Goal: Task Accomplishment & Management: Use online tool/utility

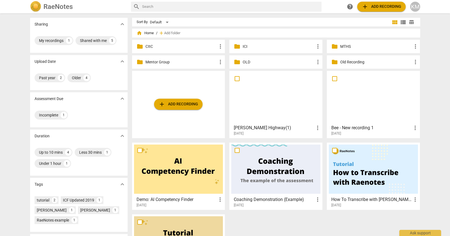
click at [383, 47] on p "MTHS" at bounding box center [376, 47] width 72 height 6
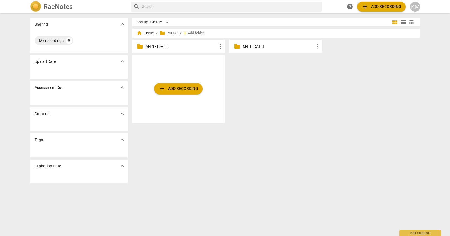
click at [188, 47] on p "M-L1 - [DATE]" at bounding box center [181, 47] width 72 height 6
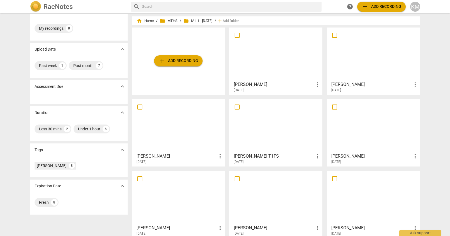
scroll to position [19, 0]
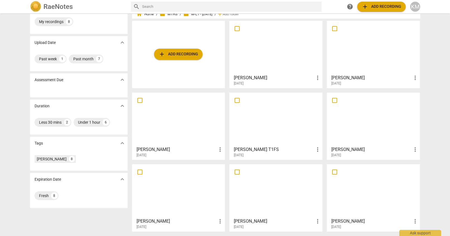
click at [277, 199] on div at bounding box center [275, 190] width 89 height 49
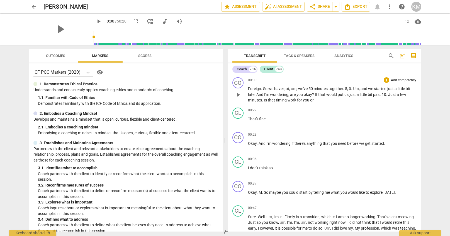
click at [248, 89] on span "Foreign" at bounding box center [254, 89] width 13 height 4
click at [95, 21] on span "play_arrow" at bounding box center [98, 21] width 7 height 7
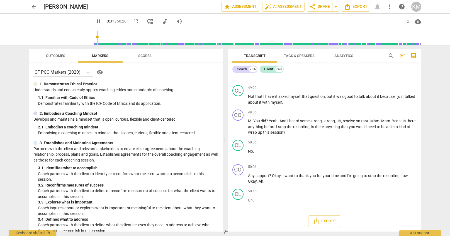
scroll to position [65, 0]
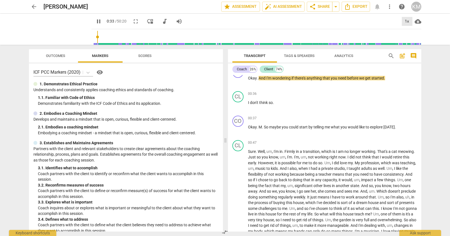
click at [406, 21] on div "1x" at bounding box center [406, 21] width 11 height 9
click at [334, 99] on div at bounding box center [225, 118] width 450 height 236
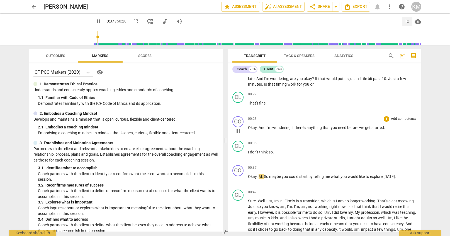
scroll to position [19, 0]
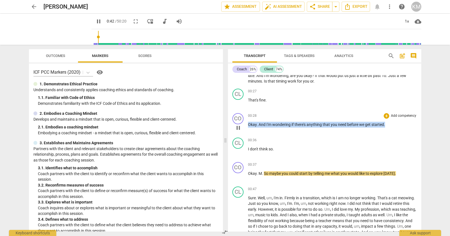
drag, startPoint x: 249, startPoint y: 124, endPoint x: 386, endPoint y: 125, distance: 137.0
click at [386, 125] on p "Okay . And I'm wondering if there's anything that you need before we get starte…" at bounding box center [332, 125] width 169 height 6
click at [415, 117] on p "Add competency" at bounding box center [403, 116] width 26 height 5
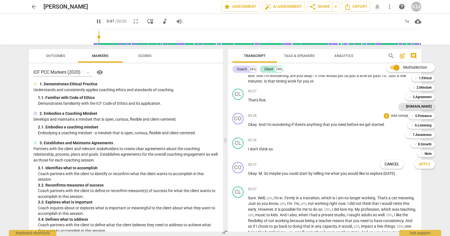
click at [427, 107] on b "[DOMAIN_NAME]" at bounding box center [419, 106] width 26 height 7
click at [424, 165] on span "Apply" at bounding box center [424, 165] width 12 height 6
type input "57"
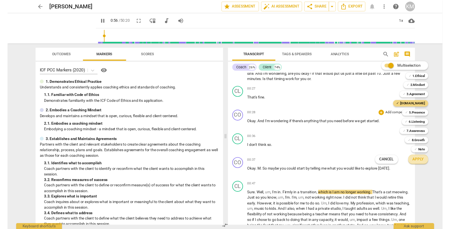
scroll to position [25, 0]
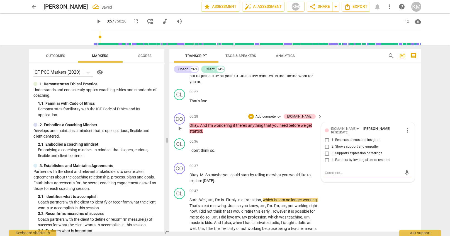
click at [329, 146] on input "2. Shows support and empathy" at bounding box center [326, 147] width 9 height 7
checkbox input "true"
click at [266, 161] on div "CO play_arrow pause 00:37 + Add competency keyboard_arrow_right Okay . M . So m…" at bounding box center [295, 173] width 252 height 25
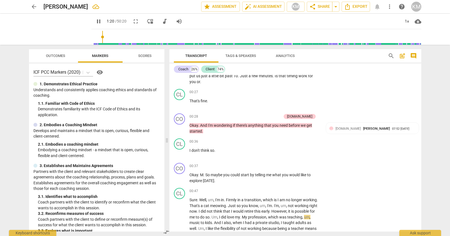
type input "81"
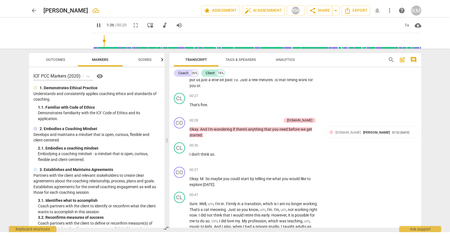
scroll to position [175, 0]
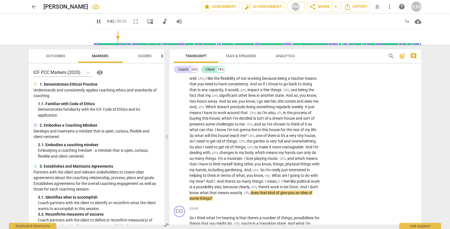
type input "223"
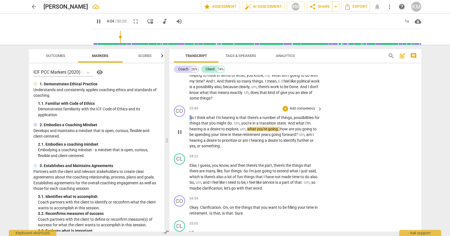
scroll to position [275, 0]
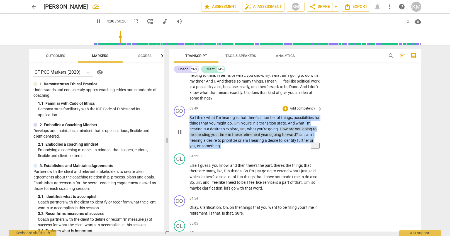
drag, startPoint x: 190, startPoint y: 118, endPoint x: 222, endPoint y: 148, distance: 44.3
click at [222, 148] on p "So I think what I'm hearing is that there's a number of things , possibilities …" at bounding box center [254, 132] width 130 height 34
click at [308, 109] on p "Add competency" at bounding box center [302, 108] width 26 height 5
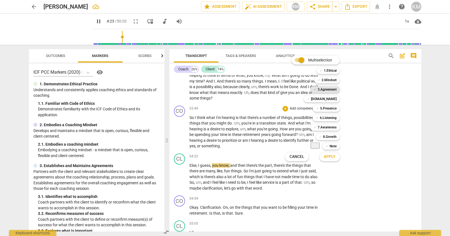
click at [334, 90] on b "3.Agreement" at bounding box center [326, 89] width 19 height 7
click at [330, 158] on span "Apply" at bounding box center [330, 157] width 12 height 6
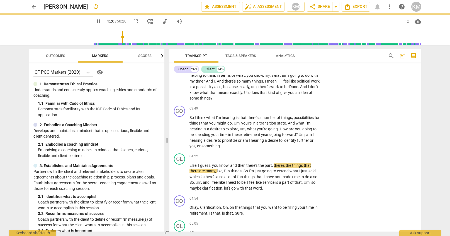
type input "267"
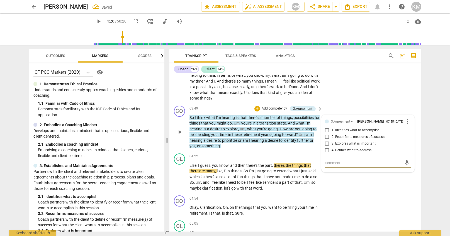
click at [327, 133] on input "1. Identifies what to accomplish" at bounding box center [326, 130] width 9 height 7
checkbox input "true"
drag, startPoint x: 334, startPoint y: 165, endPoint x: 330, endPoint y: 167, distance: 3.6
click at [332, 166] on textarea at bounding box center [363, 163] width 77 height 5
type textarea "Y"
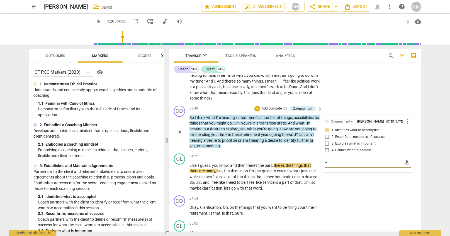
type textarea "Ye"
type textarea "Yes"
type textarea "Yes,"
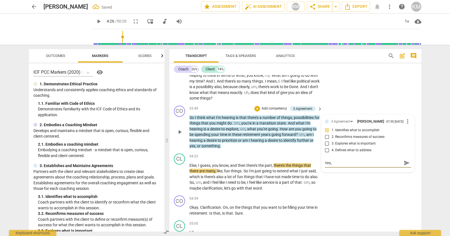
type textarea "Yes,"
type textarea "Yes, g"
type textarea "Yes, ge"
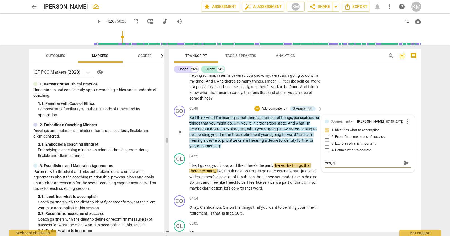
type textarea "Yes, get"
type textarea "Yes, gett"
type textarea "Yes, getti"
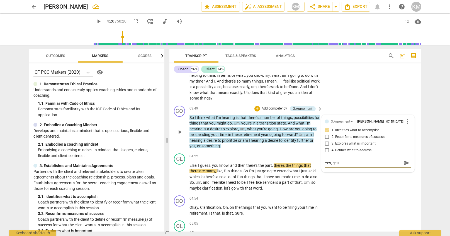
type textarea "Yes, getti"
type textarea "Yes, gettin"
type textarea "Yes, getting"
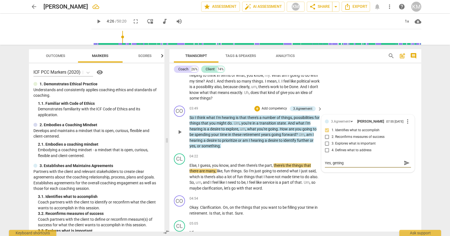
type textarea "Yes, getting"
type textarea "Yes, getting c"
type textarea "Yes, getting cl"
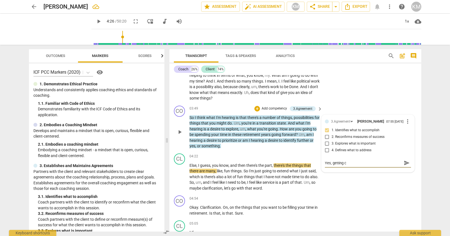
type textarea "Yes, getting cl"
type textarea "Yes, getting cle"
type textarea "Yes, getting clea"
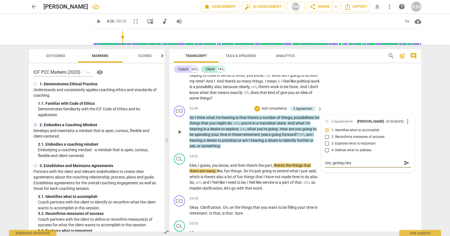
type textarea "Yes, getting clear"
type textarea "Yes, getting cleari"
type textarea "Yes, getting clearif"
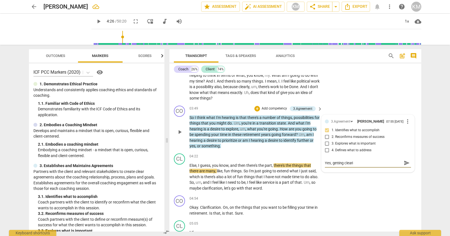
type textarea "Yes, getting clearif"
type textarea "Yes, getting clearifi"
type textarea "Yes, getting clearific"
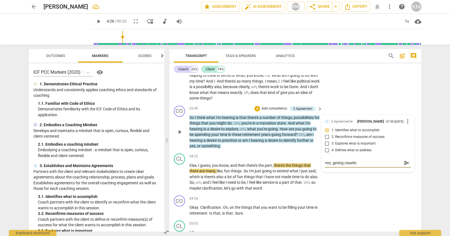
type textarea "Yes, getting clearifica"
type textarea "Yes, getting clearificat"
type textarea "Yes, getting clearificati"
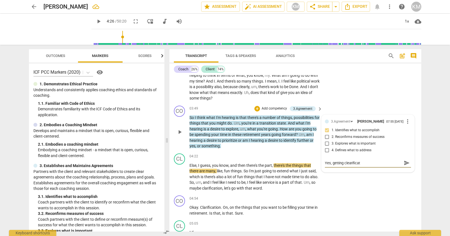
type textarea "Yes, getting clearificati"
type textarea "Yes, getting clearificatio"
type textarea "Yes, getting clearification"
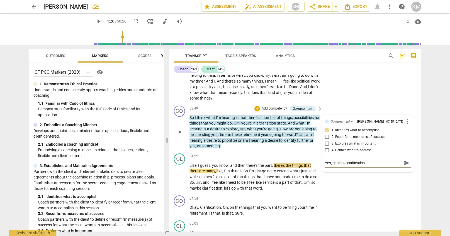
type textarea "Yes, getting clearification"
type textarea "Yes, getting clearification w"
type textarea "Yes, getting clearification wh"
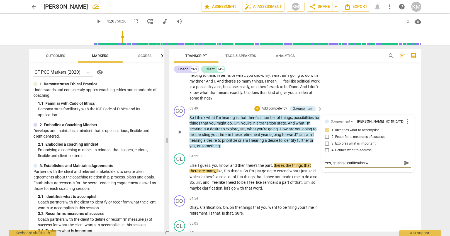
type textarea "Yes, getting clearification wh"
type textarea "Yes, getting clearification wha"
type textarea "Yes, getting clearification what"
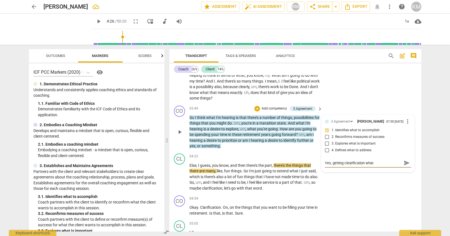
type textarea "Yes, getting clearification what"
type textarea "Yes, getting clearification what d"
type textarea "Yes, getting clearification what do"
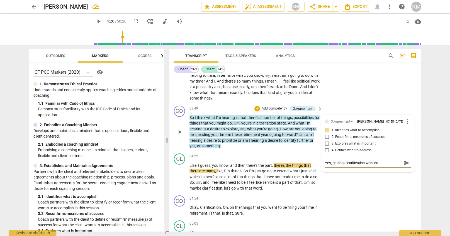
type textarea "Yes, getting clearification what doe"
type textarea "Yes, getting clearification what does"
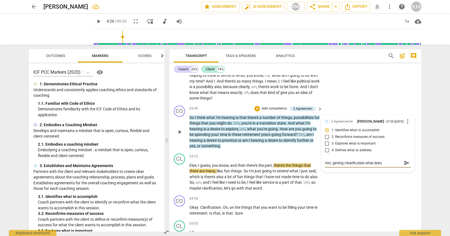
type textarea "Yes, getting clearification what does s"
type textarea "Yes, getting clearification what does sh"
type textarea "Yes, getting clearification what does she"
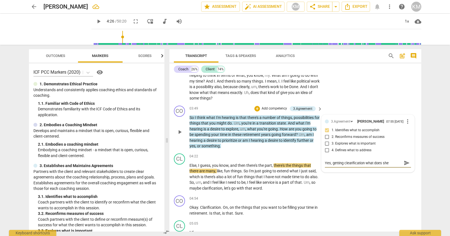
type textarea "Yes, getting clearification what does she"
type textarea "Yes, getting clearification what does she w"
type textarea "Yes, getting clearification what does she wa"
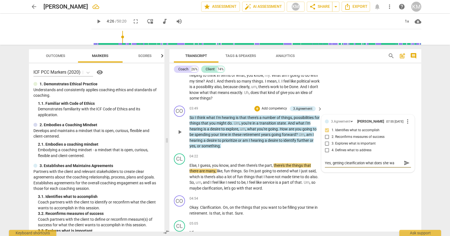
type textarea "Yes, getting clearification what does she wan"
type textarea "Yes, getting clearification what does she want"
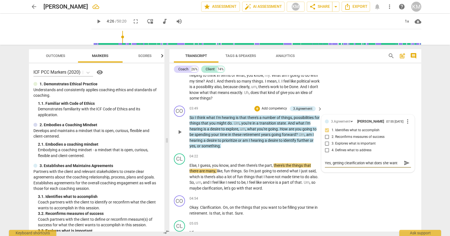
type textarea "Yes, getting clearification what does she want t"
type textarea "Yes, getting clearification what does she want to"
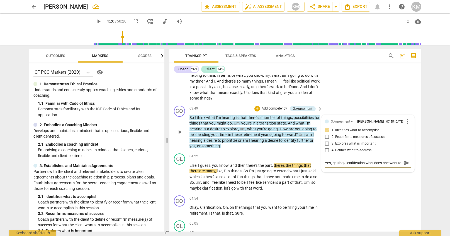
type textarea "Yes, getting clearification what does she want to w"
type textarea "Yes, getting clearification what does she want to wo"
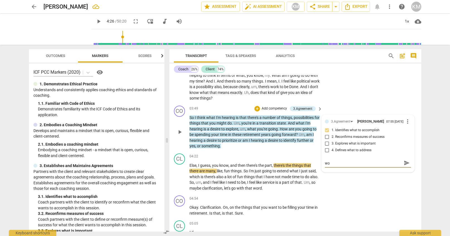
type textarea "Yes, getting clearification what does she want to wor"
type textarea "Yes, getting clearification what does she want to work"
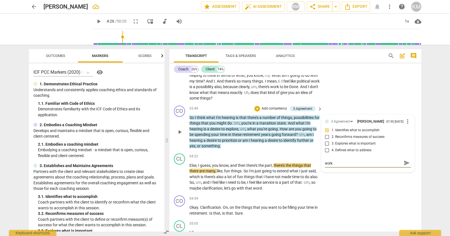
type textarea "Yes, getting clearification what does she want to work"
type textarea "Yes, getting clearification what does she want to work o"
type textarea "Yes, getting clearification what does she want to work on"
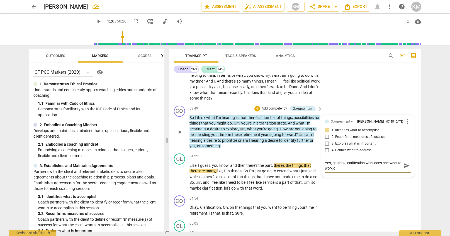
type textarea "Yes, getting clearification what does she want to work on"
type textarea "Yes, getting clearification what does she want to work on i"
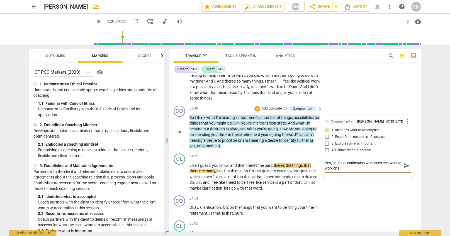
type textarea "Yes, getting clearification what does she want to work on it"
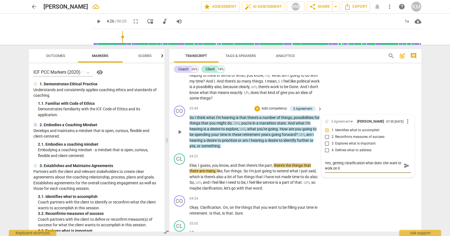
type textarea "Yes, getting clearification what does she want to work on it"
type textarea "Yes, getting clearification what does she want to work on i"
type textarea "Yes, getting clearification what does she want to work on in"
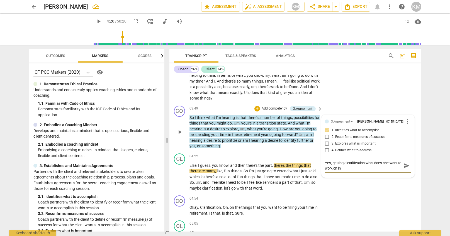
type textarea "Yes, getting clearification what does she want to work on in"
type textarea "Yes, getting clearification what does she want to work on in t"
type textarea "Yes, getting clearification what does she want to work on in th"
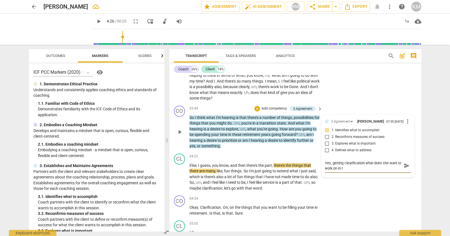
type textarea "Yes, getting clearification what does she want to work on in th"
type textarea "Yes, getting clearification what does she want to work on in thi"
type textarea "Yes, getting clearification what does she want to work on in this"
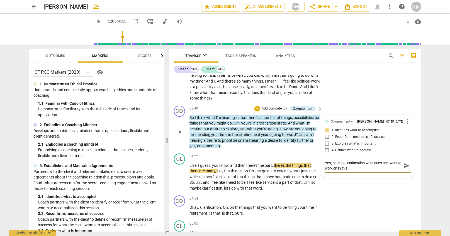
type textarea "Yes, getting clearification what does she want to work on in this"
type textarea "Yes, getting clearification what does she want to work on in this s"
type textarea "Yes, getting clearification what does she want to work on in this se"
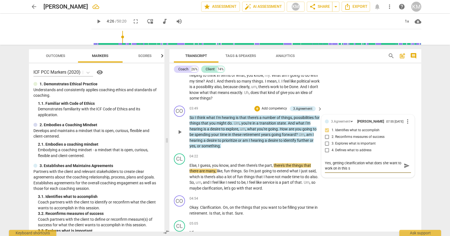
type textarea "Yes, getting clearification what does she want to work on in this se"
type textarea "Yes, getting clearification what does she want to work on in this ses"
type textarea "Yes, getting clearification what does she want to work on in this sess"
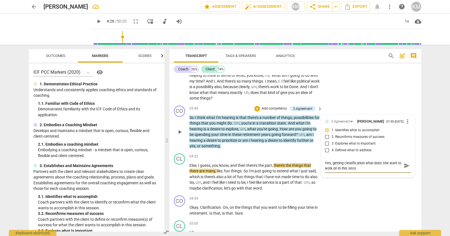
type textarea "Yes, getting clearification what does she want to work on in this sessi"
type textarea "Yes, getting clearification what does she want to work on in this sessio"
type textarea "Yes, getting clearification what does she want to work on in this session"
type textarea "Yes, getting clearification what does she want to work on in this sessions"
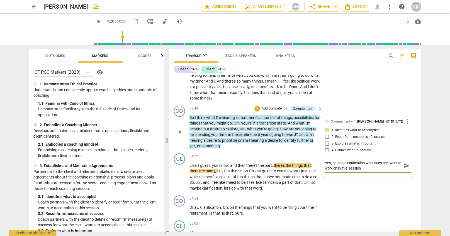
type textarea "Yes, getting clearification what does she want to work on in this sessions"
type textarea "Yes, getting clarification what does she want to work on in this sessions"
click at [351, 193] on div "CL play_arrow pause 04:22 + Add competency keyboard_arrow_right Else , I guess …" at bounding box center [295, 172] width 252 height 42
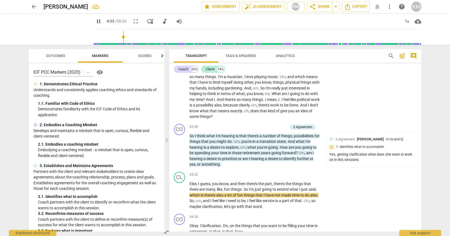
scroll to position [258, 0]
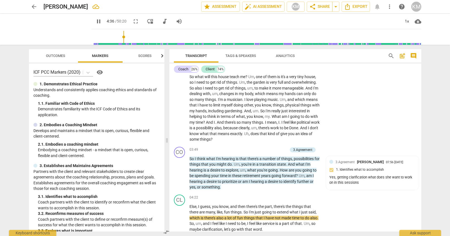
click at [221, 118] on span "in" at bounding box center [219, 116] width 4 height 4
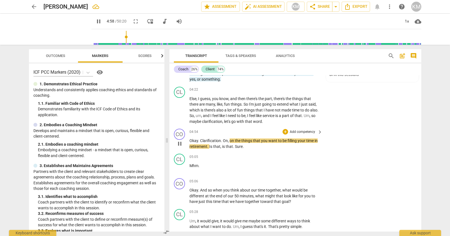
scroll to position [343, 0]
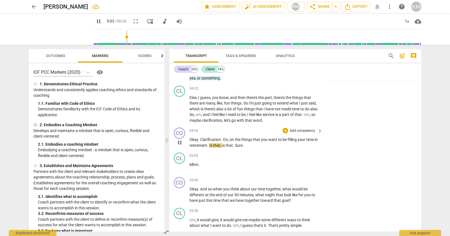
click at [298, 131] on p "Add competency" at bounding box center [302, 131] width 26 height 5
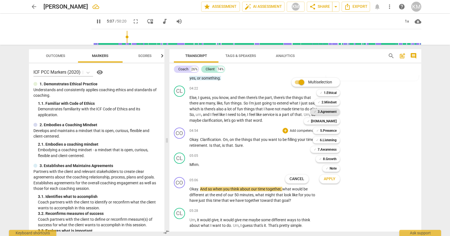
click at [331, 112] on b "3.Agreement" at bounding box center [326, 112] width 19 height 7
click at [332, 181] on span "Apply" at bounding box center [330, 180] width 12 height 6
type input "310"
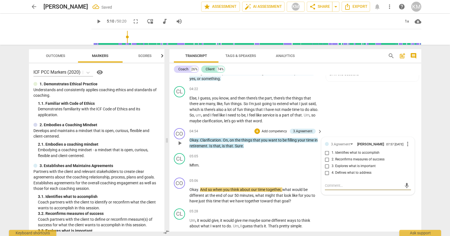
click at [328, 155] on input "1. Identifies what to accomplish" at bounding box center [326, 153] width 9 height 7
checkbox input "true"
click at [360, 188] on textarea at bounding box center [363, 185] width 77 height 5
paste textarea "She said clarification. Asking her what she means Clarification Helps her expan…"
type textarea "She said clarification. Asking her what she means Clarification Helps her expan…"
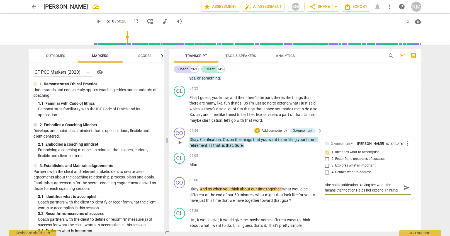
type textarea "She said clarification. Asking her what she means Clarification Helps her expan…"
click at [408, 191] on span "send" at bounding box center [406, 188] width 6 height 6
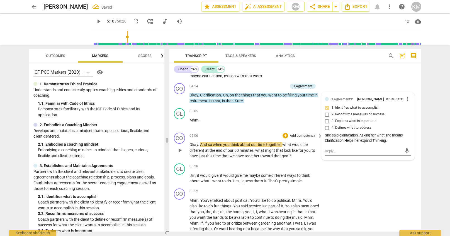
scroll to position [389, 0]
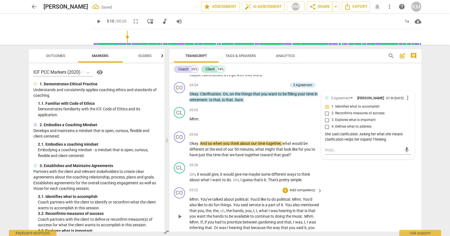
click at [374, 185] on div "CO play_arrow pause 05:52 + Add competency keyboard_arrow_right Mhm . You've ta…" at bounding box center [295, 212] width 252 height 54
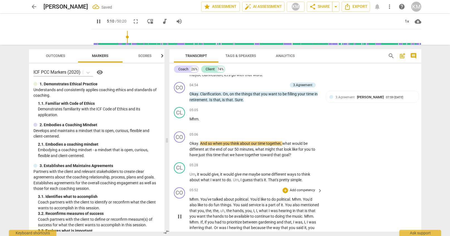
scroll to position [388, 0]
click at [364, 151] on div "CO play_arrow pause 05:06 + Add competency keyboard_arrow_right Okay . And so w…" at bounding box center [295, 145] width 252 height 31
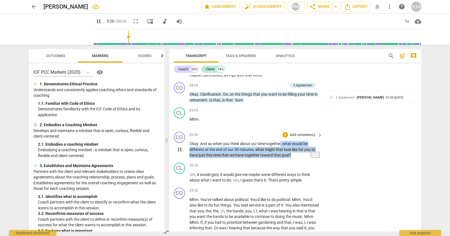
drag, startPoint x: 280, startPoint y: 145, endPoint x: 296, endPoint y: 155, distance: 18.8
click at [296, 155] on p "Okay . And so when you think about our time together , what would be different …" at bounding box center [254, 149] width 130 height 17
click at [309, 136] on p "Add competency" at bounding box center [302, 135] width 26 height 5
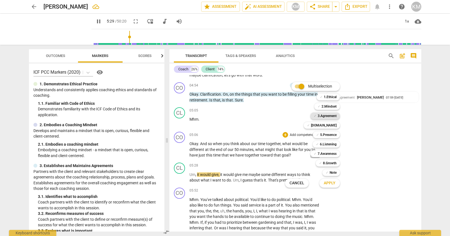
click at [332, 117] on b "3.Agreement" at bounding box center [326, 116] width 19 height 7
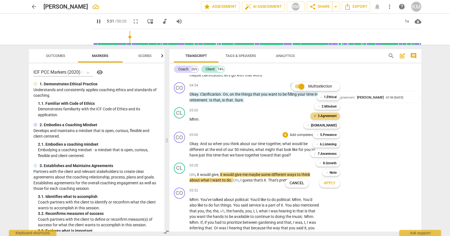
click at [334, 185] on span "Apply" at bounding box center [330, 184] width 12 height 6
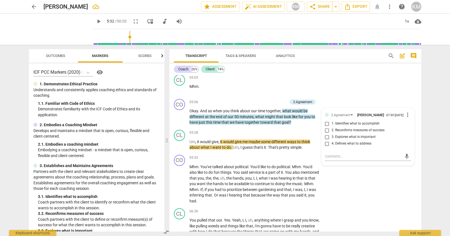
scroll to position [425, 0]
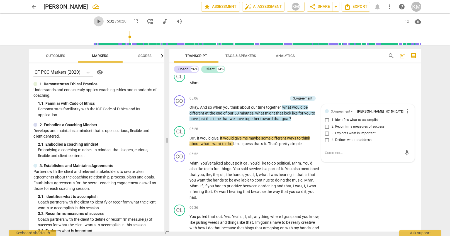
click at [95, 22] on span "play_arrow" at bounding box center [98, 21] width 7 height 7
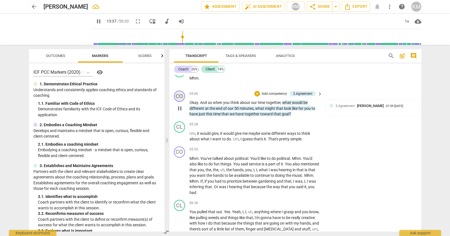
scroll to position [428, 0]
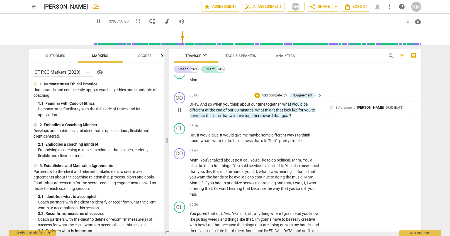
click at [181, 111] on span "pause" at bounding box center [179, 110] width 7 height 7
click at [181, 111] on span "play_arrow" at bounding box center [179, 110] width 7 height 7
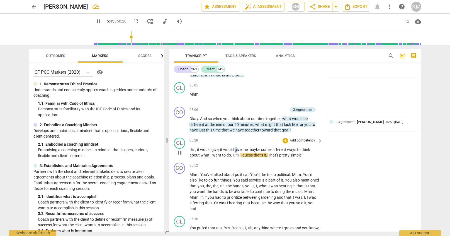
scroll to position [413, 0]
drag, startPoint x: 236, startPoint y: 150, endPoint x: 230, endPoint y: 155, distance: 7.7
click at [230, 155] on p "Um , it would give , it would give me maybe some different ways to think about …" at bounding box center [254, 152] width 130 height 11
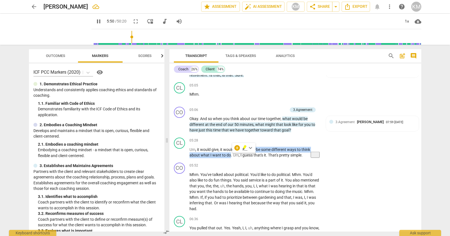
click at [251, 149] on span "keyboard_arrow_down" at bounding box center [250, 148] width 7 height 7
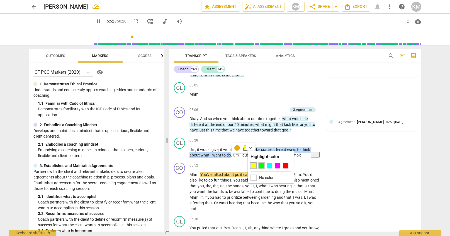
click at [260, 167] on div at bounding box center [261, 166] width 6 height 6
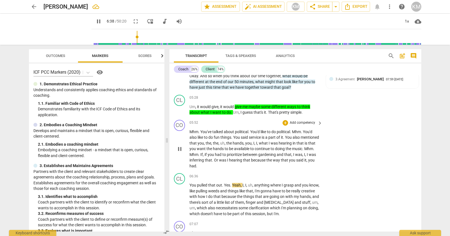
scroll to position [456, 0]
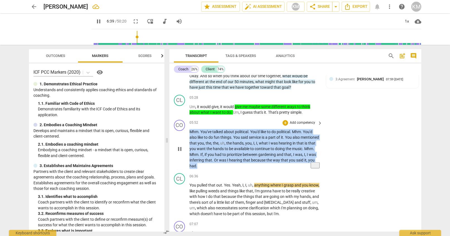
drag, startPoint x: 190, startPoint y: 133, endPoint x: 217, endPoint y: 166, distance: 43.9
click at [217, 166] on p "Mhm . You've talked about political . You'd like to do political . Mhm . You'd …" at bounding box center [254, 149] width 130 height 40
click at [306, 124] on p "Add competency" at bounding box center [302, 123] width 26 height 5
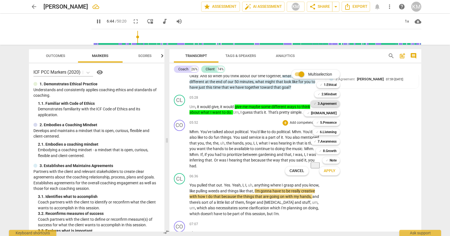
click at [330, 103] on b "3.Agreement" at bounding box center [326, 104] width 19 height 7
click at [330, 171] on span "Apply" at bounding box center [330, 171] width 12 height 6
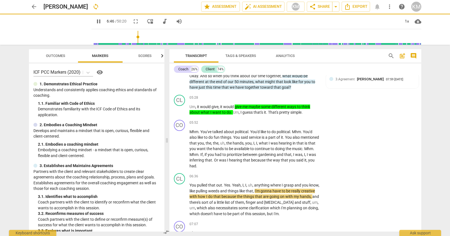
type input "407"
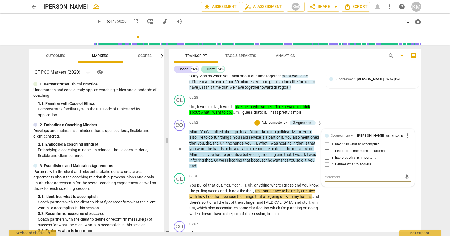
click at [327, 154] on input "2. Reconfirms measures of success" at bounding box center [326, 151] width 9 height 7
checkbox input "true"
click at [351, 180] on textarea at bounding box center [363, 177] width 77 height 5
paste textarea "We still don’t have a clear measure of success here"
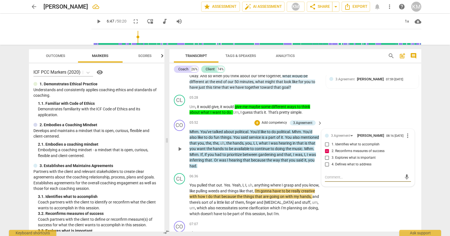
type textarea "We still don’t have a clear measure of success here"
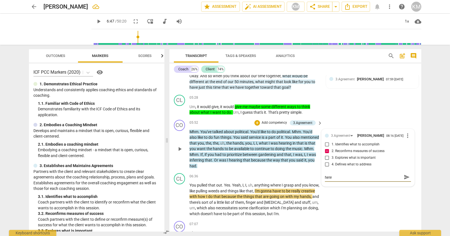
type textarea "We still don’t have a clear measure of success here ="
paste textarea "Coach partners with the client to define or reconfirm measure(s) of success for…"
type textarea "We still don’t have a clear measure of success here =Coach partners with the cl…"
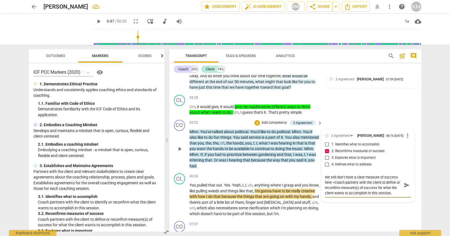
type textarea "We still don’t have a clear measure of success here =Coach partners with the cl…"
click at [407, 187] on span "send" at bounding box center [406, 185] width 6 height 6
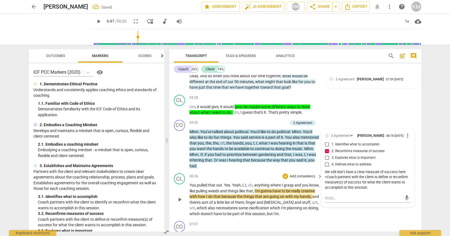
click at [181, 201] on span "play_arrow" at bounding box center [179, 200] width 7 height 7
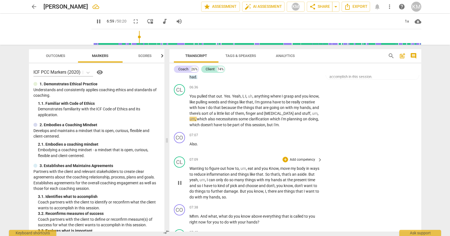
scroll to position [544, 0]
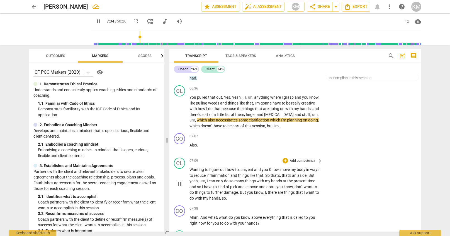
click at [182, 185] on span "pause" at bounding box center [179, 184] width 7 height 7
click at [182, 185] on span "play_arrow" at bounding box center [179, 184] width 7 height 7
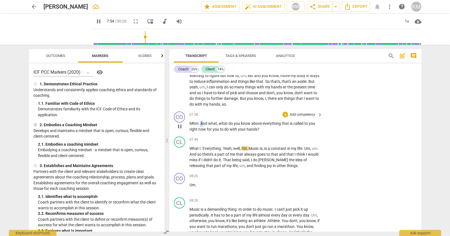
scroll to position [638, 0]
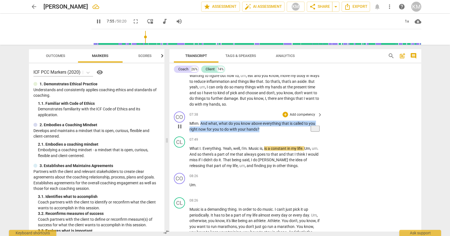
drag, startPoint x: 201, startPoint y: 124, endPoint x: 264, endPoint y: 129, distance: 62.8
click at [264, 129] on p "Mhm . And what , what do you know above everything that is called to you right …" at bounding box center [254, 126] width 130 height 11
click at [300, 115] on p "Add competency" at bounding box center [302, 114] width 26 height 5
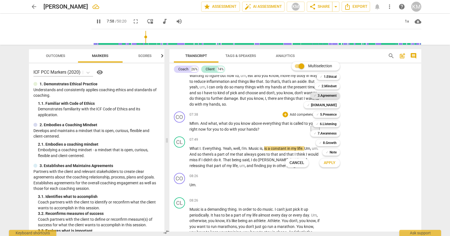
click at [328, 95] on b "3.Agreement" at bounding box center [326, 95] width 19 height 7
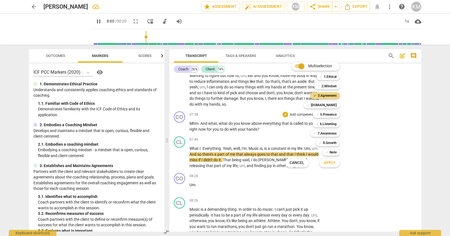
click at [334, 163] on span "Apply" at bounding box center [330, 163] width 12 height 6
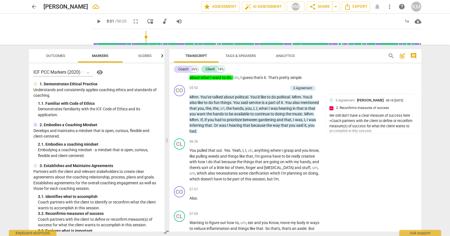
scroll to position [491, 0]
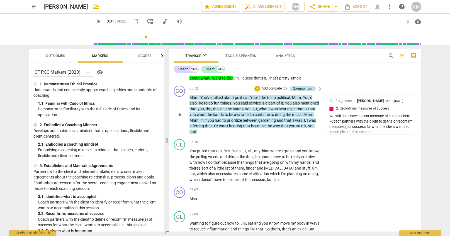
click at [309, 88] on div "3.Agreement" at bounding box center [302, 88] width 19 height 5
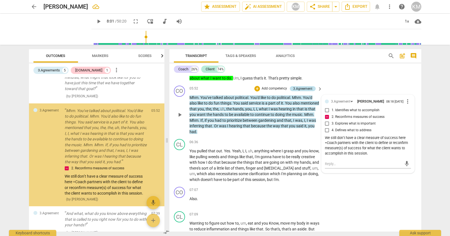
scroll to position [180, 0]
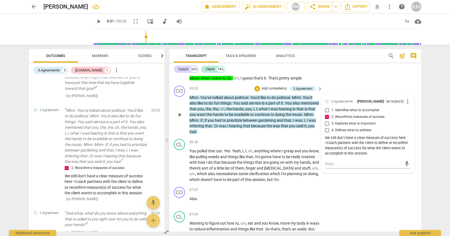
click at [273, 88] on p "Add competency" at bounding box center [274, 88] width 26 height 5
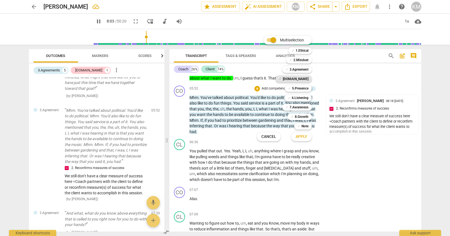
click at [306, 79] on b "[DOMAIN_NAME]" at bounding box center [296, 79] width 26 height 7
click at [303, 139] on span "Apply" at bounding box center [301, 137] width 12 height 6
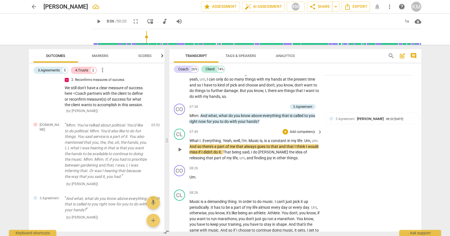
scroll to position [646, 0]
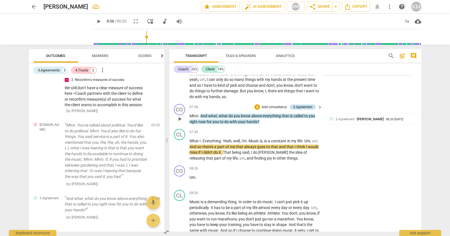
click at [305, 107] on div "3.Agreement" at bounding box center [302, 107] width 19 height 5
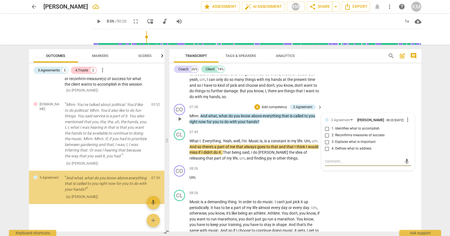
scroll to position [289, 0]
click at [282, 108] on p "Add competency" at bounding box center [274, 107] width 26 height 5
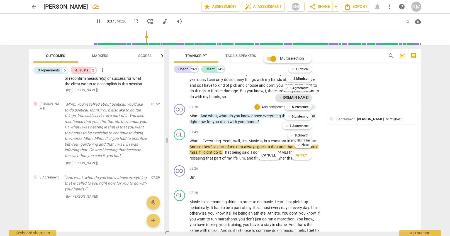
click at [300, 98] on b "[DOMAIN_NAME]" at bounding box center [296, 97] width 26 height 7
click at [300, 156] on span "Apply" at bounding box center [301, 156] width 12 height 6
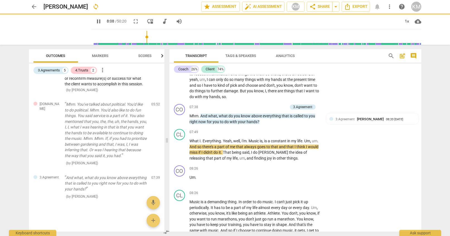
type input "489"
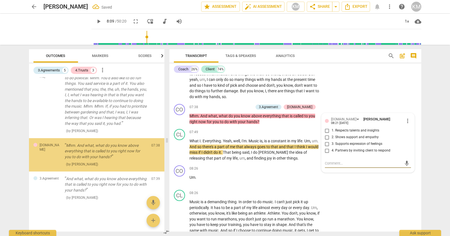
scroll to position [322, 0]
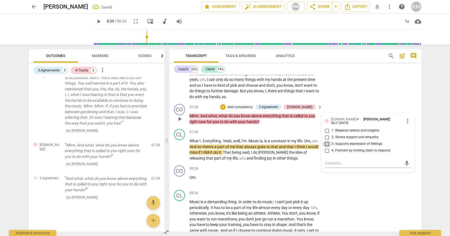
drag, startPoint x: 328, startPoint y: 143, endPoint x: 328, endPoint y: 156, distance: 13.9
click at [328, 143] on input "3. Supports expression of feelings" at bounding box center [326, 144] width 9 height 7
checkbox input "true"
click at [334, 163] on textarea at bounding box center [363, 163] width 77 height 5
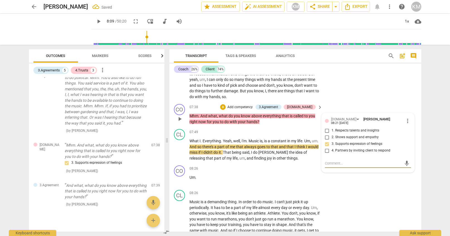
paste textarea "Coach acknowledges and supports the client’s expression of feelings, perception…"
type textarea "Coach acknowledges and supports the client’s expression of feelings, perception…"
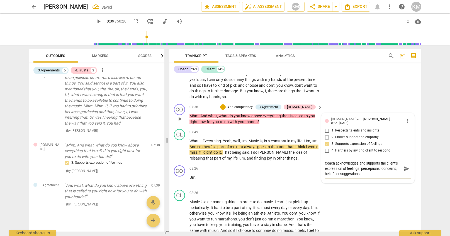
type textarea "Coach acknowledges and supports the client’s expression of feelings, perception…"
click at [408, 169] on span "send" at bounding box center [406, 169] width 6 height 6
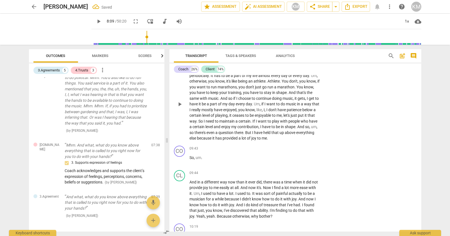
scroll to position [779, 0]
click at [179, 160] on span "play_arrow" at bounding box center [179, 159] width 7 height 7
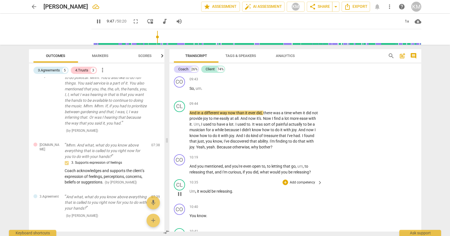
scroll to position [849, 0]
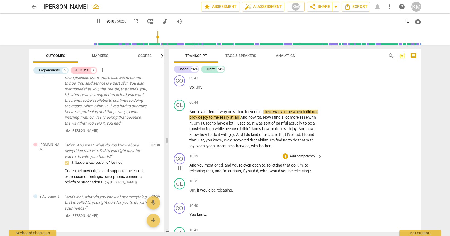
click at [178, 170] on span "pause" at bounding box center [179, 168] width 7 height 7
click at [180, 170] on span "play_arrow" at bounding box center [179, 168] width 7 height 7
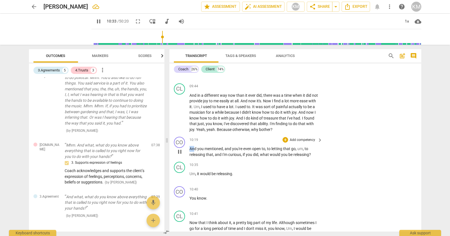
scroll to position [865, 0]
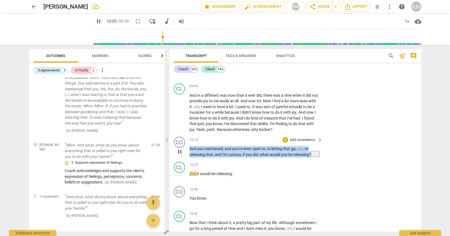
drag, startPoint x: 190, startPoint y: 150, endPoint x: 312, endPoint y: 156, distance: 122.4
click at [312, 156] on p "And you mentioned , and you're even open to , to letting that go , um , to rele…" at bounding box center [254, 151] width 130 height 11
click at [299, 141] on p "Add competency" at bounding box center [302, 140] width 26 height 5
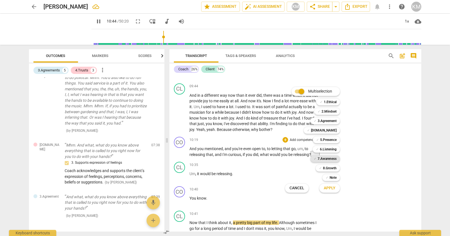
click at [325, 160] on b "7.Awareness" at bounding box center [326, 159] width 19 height 7
click at [332, 151] on b "6.Listening" at bounding box center [328, 149] width 17 height 7
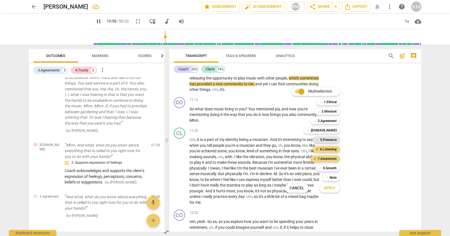
click at [334, 140] on b "5.Presence" at bounding box center [328, 140] width 16 height 7
click at [333, 189] on span "Apply" at bounding box center [330, 189] width 12 height 6
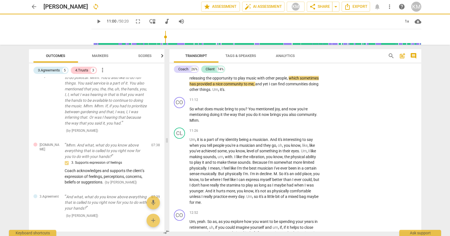
type input "661"
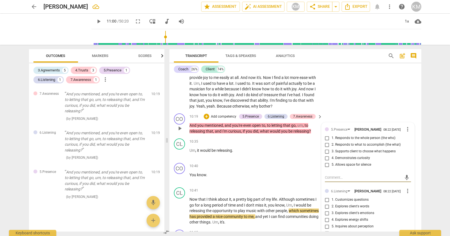
scroll to position [888, 0]
click at [329, 146] on input "2. Responds to what to accomplish (the what)" at bounding box center [326, 145] width 9 height 7
checkbox input "true"
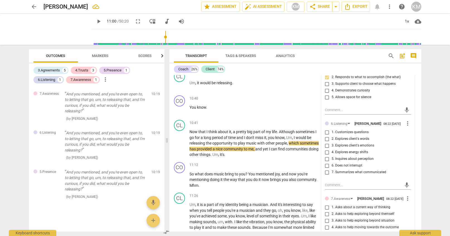
scroll to position [957, 0]
click at [328, 133] on input "1. Customizes questions" at bounding box center [326, 131] width 9 height 7
checkbox input "true"
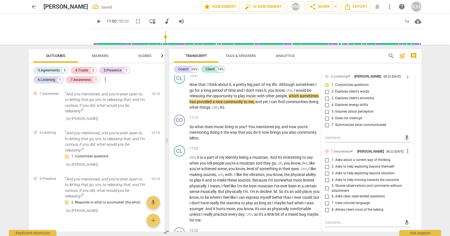
scroll to position [1005, 0]
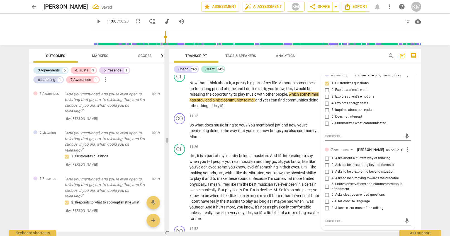
click at [327, 161] on input "1. Asks about a current way of thinking" at bounding box center [326, 158] width 9 height 7
checkbox input "true"
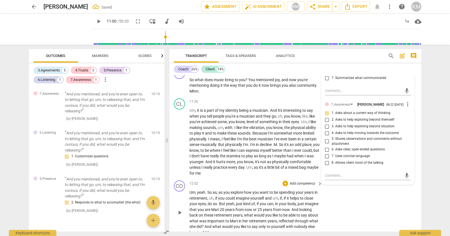
scroll to position [1051, 0]
click at [345, 200] on div "CO play_arrow pause 12:52 + Add competency keyboard_arrow_right Um , yeah . So …" at bounding box center [295, 207] width 252 height 59
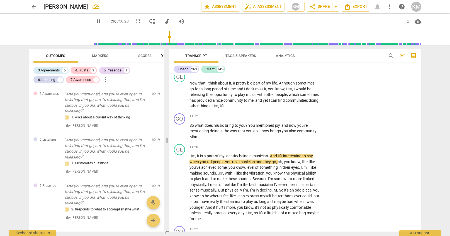
scroll to position [1004, 0]
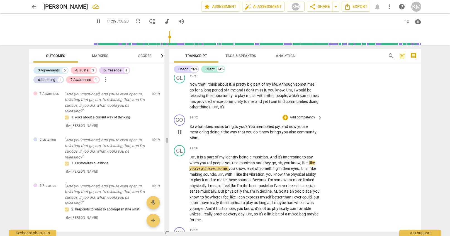
drag, startPoint x: 189, startPoint y: 127, endPoint x: 195, endPoint y: 128, distance: 5.6
click at [195, 128] on div "CO play_arrow pause 11:12 + Add competency keyboard_arrow_right So what does mu…" at bounding box center [295, 127] width 252 height 31
click at [195, 128] on span "So" at bounding box center [191, 126] width 5 height 4
click at [195, 127] on div "CO play_arrow pause 11:12 + Add competency keyboard_arrow_right So what does mu…" at bounding box center [295, 127] width 252 height 31
click at [188, 127] on div "play_arrow pause" at bounding box center [182, 133] width 14 height 14
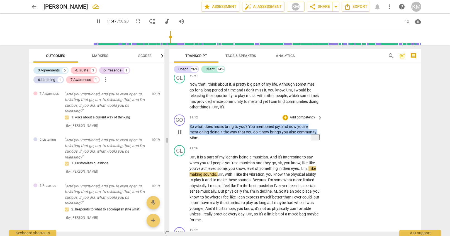
drag, startPoint x: 191, startPoint y: 127, endPoint x: 319, endPoint y: 132, distance: 127.9
click at [319, 132] on p "So what does music bring to you ? You mentioned joy , and now you're mentioning…" at bounding box center [254, 132] width 130 height 17
click at [310, 118] on p "Add competency" at bounding box center [302, 117] width 26 height 5
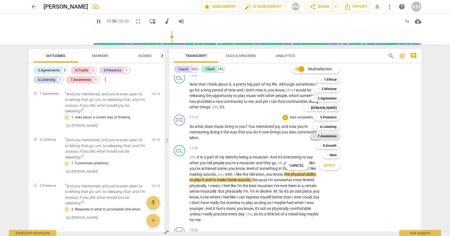
click at [327, 137] on b "7.Awareness" at bounding box center [326, 136] width 19 height 7
click at [328, 127] on b "6.Listening" at bounding box center [328, 127] width 17 height 7
click at [331, 167] on span "Apply" at bounding box center [330, 166] width 12 height 6
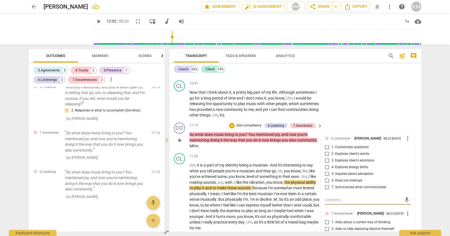
scroll to position [998, 0]
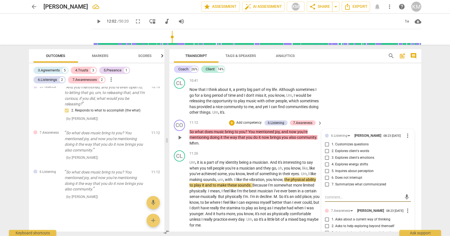
click at [409, 137] on span "more_vert" at bounding box center [407, 136] width 7 height 7
drag, startPoint x: 413, startPoint y: 148, endPoint x: 267, endPoint y: 128, distance: 147.2
click at [413, 147] on li "Delete" at bounding box center [413, 146] width 19 height 11
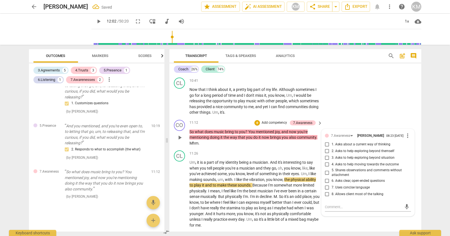
scroll to position [528, 0]
click at [281, 123] on p "Add competency" at bounding box center [274, 123] width 26 height 5
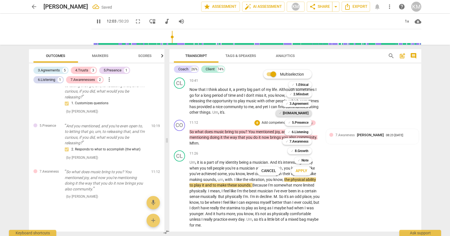
click at [302, 114] on b "[DOMAIN_NAME]" at bounding box center [296, 113] width 26 height 7
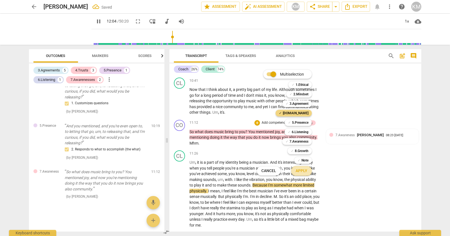
click at [302, 169] on span "Apply" at bounding box center [301, 171] width 12 height 6
type input "725"
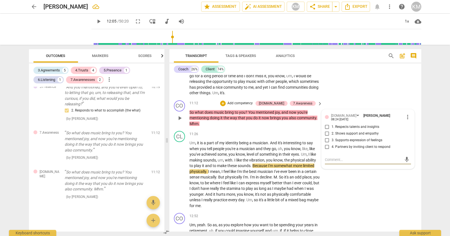
scroll to position [1019, 0]
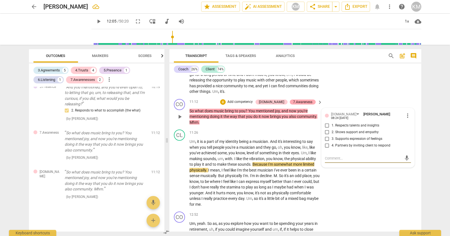
click at [308, 102] on div "7.Awareness" at bounding box center [302, 102] width 19 height 5
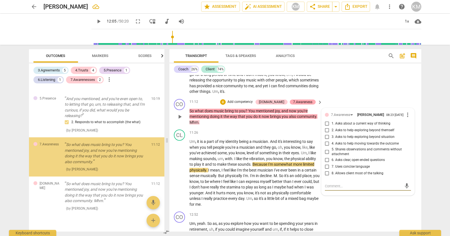
scroll to position [553, 0]
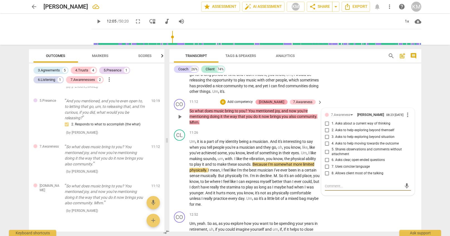
click at [279, 102] on div "[DOMAIN_NAME]" at bounding box center [271, 102] width 25 height 5
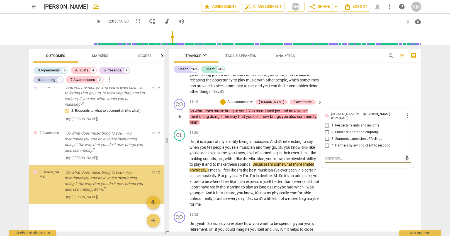
scroll to position [567, 0]
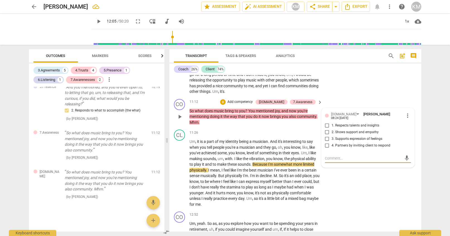
click at [327, 125] on input "1. Respects talents and insights" at bounding box center [326, 126] width 9 height 7
checkbox input "true"
click at [344, 158] on textarea at bounding box center [363, 158] width 77 height 5
paste textarea "Coach acknowledges and respects the client’s unique talents, insights and work …"
type textarea "Coach acknowledges and respects the client’s unique talents, insights and work …"
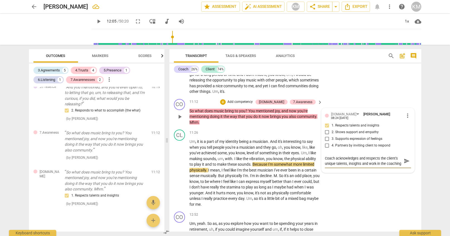
scroll to position [5, 0]
type textarea "Coach acknowledges and respects the client’s unique talents, insights and work …"
click at [302, 103] on div "7.Awareness" at bounding box center [302, 102] width 19 height 5
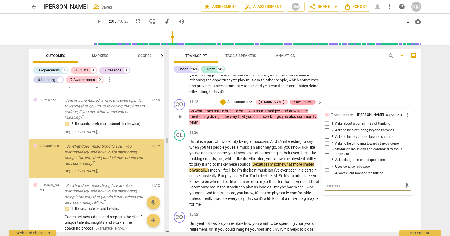
scroll to position [553, 0]
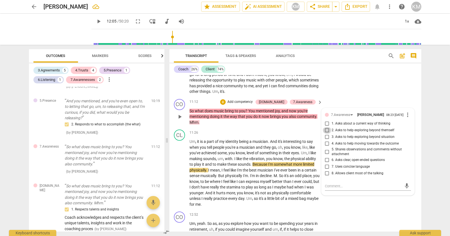
click at [328, 133] on input "2. Asks to help exploring beyond themself" at bounding box center [326, 130] width 9 height 7
checkbox input "true"
click at [359, 215] on div "CO play_arrow pause 12:52 + Add competency keyboard_arrow_right Um , yeah . So …" at bounding box center [295, 239] width 252 height 59
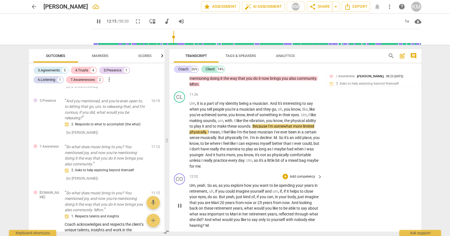
scroll to position [1057, 0]
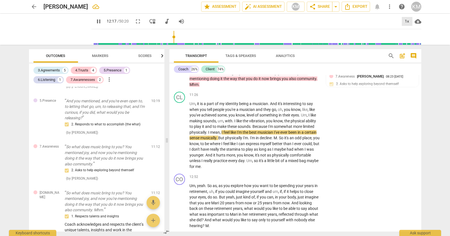
click at [405, 20] on div "1x" at bounding box center [406, 21] width 11 height 9
click at [411, 44] on li "1.25x" at bounding box center [410, 43] width 19 height 11
click at [404, 21] on div "1.25x" at bounding box center [406, 21] width 11 height 9
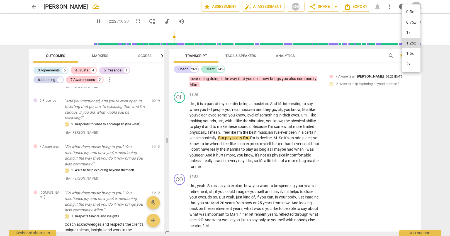
click at [407, 52] on li "1.5x" at bounding box center [410, 53] width 19 height 11
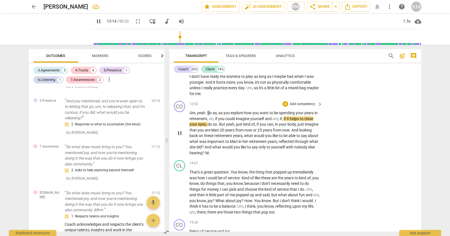
scroll to position [1130, 0]
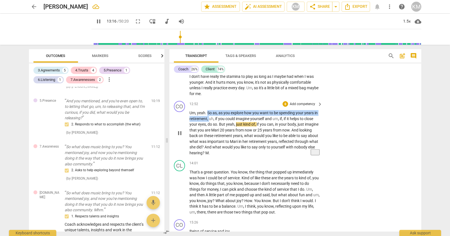
drag, startPoint x: 207, startPoint y: 114, endPoint x: 209, endPoint y: 118, distance: 4.6
click at [209, 118] on p "Um , yeah . So as , as you explore how you want to be spending your years in re…" at bounding box center [254, 133] width 130 height 46
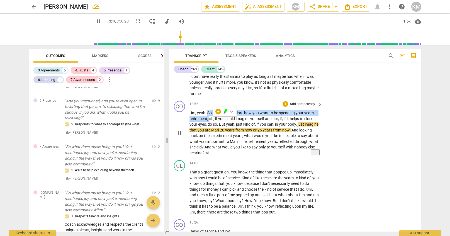
click at [300, 105] on p "Add competency" at bounding box center [302, 104] width 26 height 5
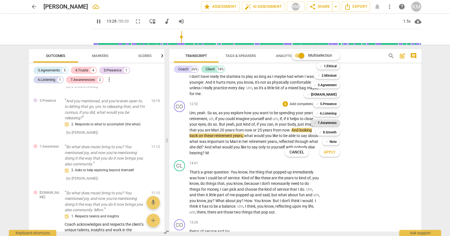
click at [333, 123] on b "7.Awareness" at bounding box center [326, 123] width 19 height 7
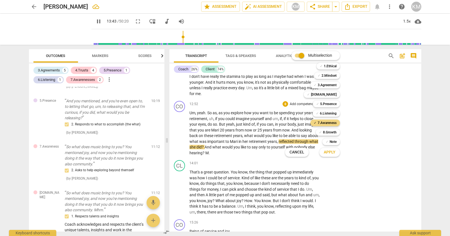
click at [329, 153] on span "Apply" at bounding box center [330, 153] width 12 height 6
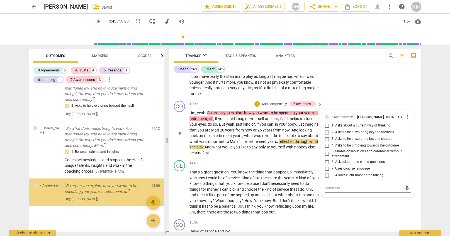
scroll to position [620, 0]
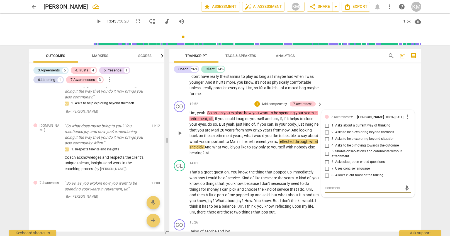
click at [271, 104] on p "Add competency" at bounding box center [274, 104] width 26 height 5
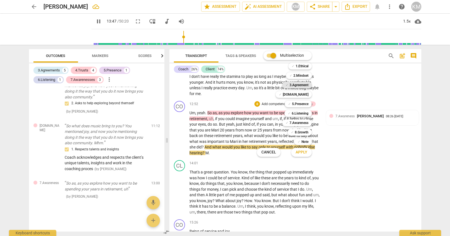
click at [304, 86] on b "3.Agreement" at bounding box center [298, 85] width 19 height 7
click at [302, 105] on b "5.Presence" at bounding box center [300, 104] width 16 height 7
click at [299, 153] on span "Apply" at bounding box center [301, 153] width 12 height 6
type input "836"
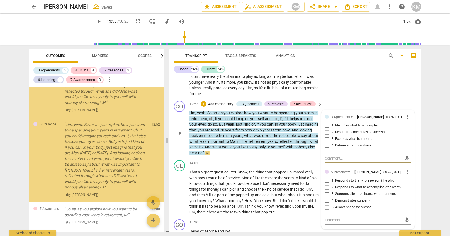
scroll to position [764, 0]
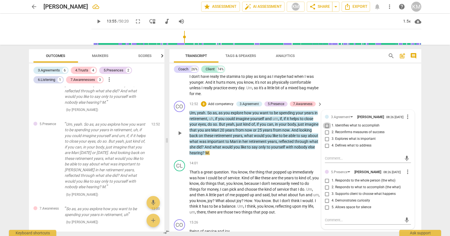
click at [328, 127] on input "1. Identifies what to accomplish" at bounding box center [326, 126] width 9 height 7
checkbox input "true"
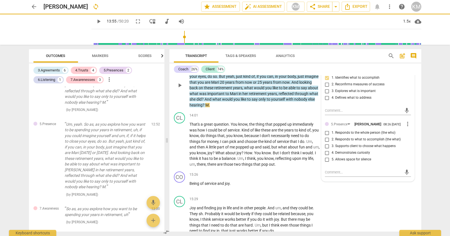
scroll to position [1180, 0]
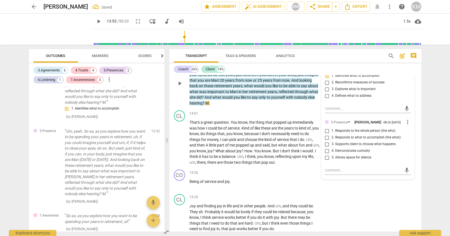
click at [325, 139] on input "2. Responds to what to accomplish (the what)" at bounding box center [326, 137] width 9 height 7
checkbox input "true"
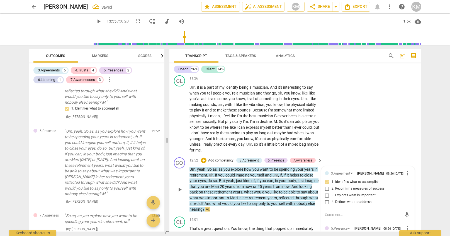
scroll to position [1058, 0]
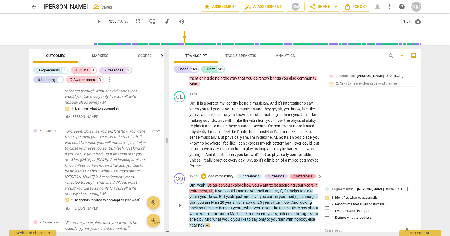
click at [303, 175] on div "7.Awareness" at bounding box center [302, 176] width 19 height 5
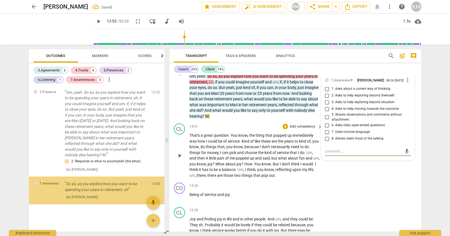
scroll to position [804, 0]
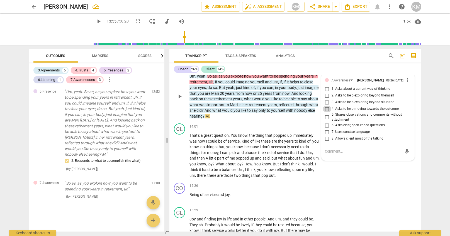
click at [327, 111] on input "4. Asks to help moving towards the outcome" at bounding box center [326, 109] width 9 height 7
checkbox input "true"
click at [285, 101] on span "be" at bounding box center [285, 99] width 5 height 4
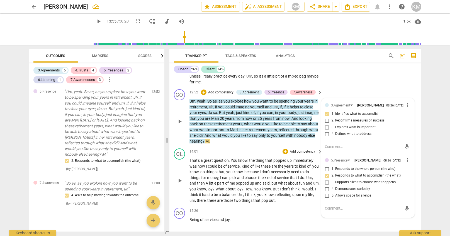
scroll to position [1141, 0]
click at [180, 123] on span "play_arrow" at bounding box center [179, 122] width 7 height 7
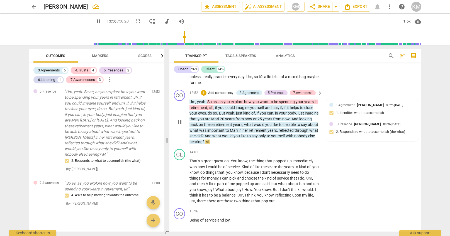
click at [180, 124] on span "pause" at bounding box center [179, 122] width 7 height 7
click at [180, 123] on span "play_arrow" at bounding box center [179, 122] width 7 height 7
click at [181, 123] on span "pause" at bounding box center [179, 122] width 7 height 7
click at [181, 122] on span "play_arrow" at bounding box center [179, 122] width 7 height 7
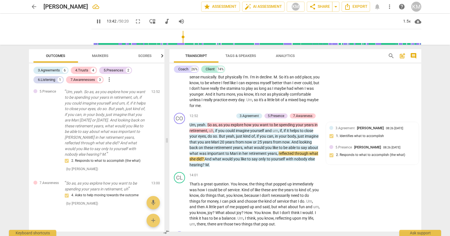
scroll to position [1118, 0]
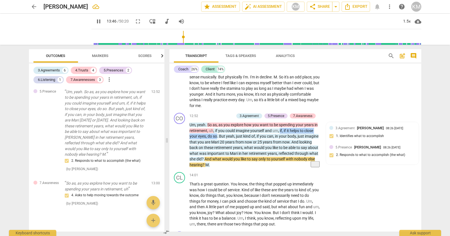
drag, startPoint x: 280, startPoint y: 131, endPoint x: 216, endPoint y: 138, distance: 64.7
click at [216, 138] on p "Um , yeah . So as , as you explore how you want to be spending your years in re…" at bounding box center [254, 145] width 130 height 46
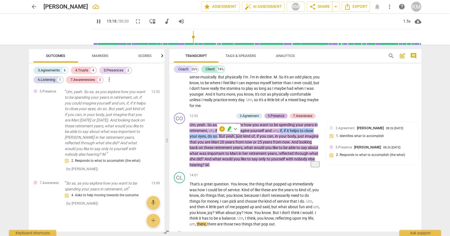
click at [280, 116] on div "5.Presence" at bounding box center [276, 116] width 16 height 5
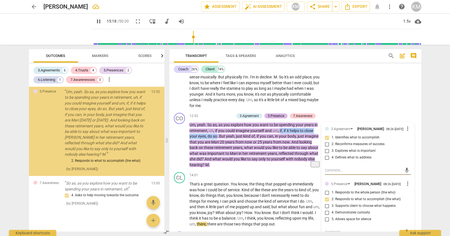
type input "919"
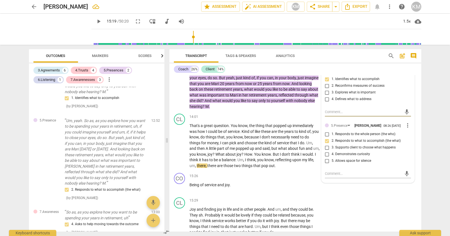
scroll to position [1177, 0]
click at [329, 150] on input "3. Supports client to choose what happens" at bounding box center [326, 147] width 9 height 7
checkbox input "true"
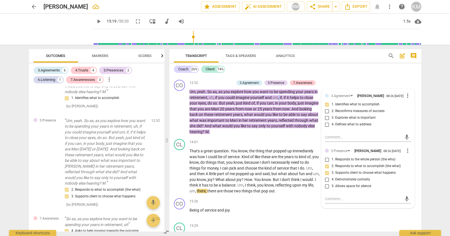
scroll to position [1151, 0]
drag, startPoint x: 279, startPoint y: 97, endPoint x: 217, endPoint y: 105, distance: 62.2
click at [217, 105] on p "Um , yeah . So as , as you explore how you want to be spending your years in re…" at bounding box center [254, 112] width 130 height 46
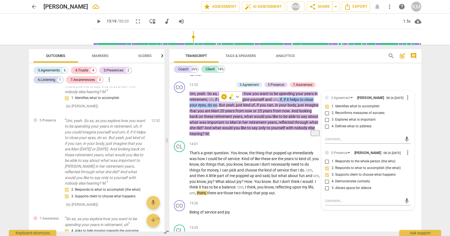
scroll to position [1149, 0]
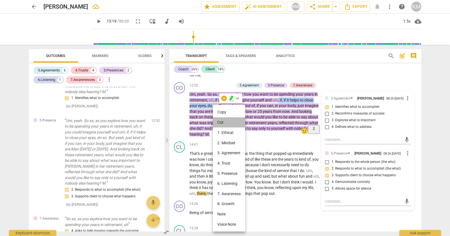
click at [228, 122] on li "Cut" at bounding box center [229, 122] width 32 height 11
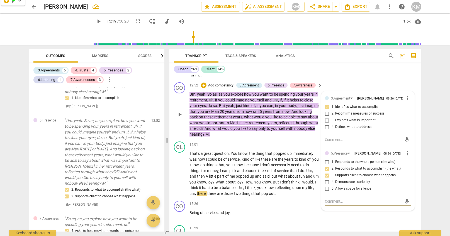
click at [332, 203] on textarea at bounding box center [363, 201] width 77 height 5
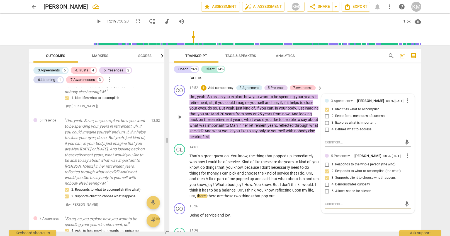
scroll to position [1146, 0]
paste textarea "if, if it helps to close your eyes, do so"
type textarea "if, if it helps to close your eyes, do so"
click at [407, 208] on span "send" at bounding box center [406, 205] width 6 height 6
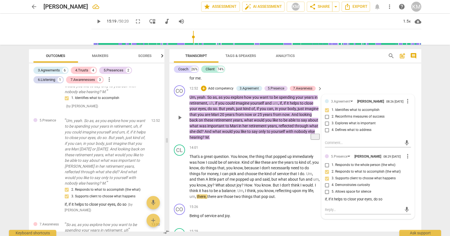
click at [219, 109] on span "But" at bounding box center [222, 109] width 7 height 4
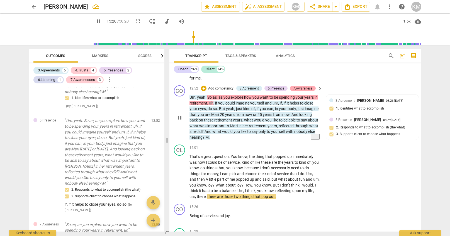
click at [304, 89] on div "7.Awareness" at bounding box center [302, 88] width 19 height 5
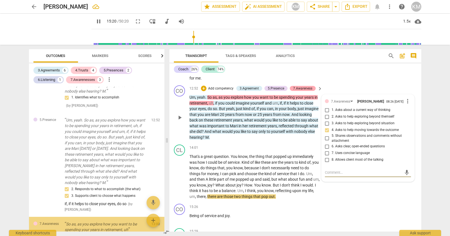
type input "921"
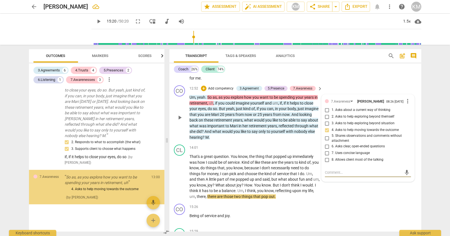
scroll to position [823, 0]
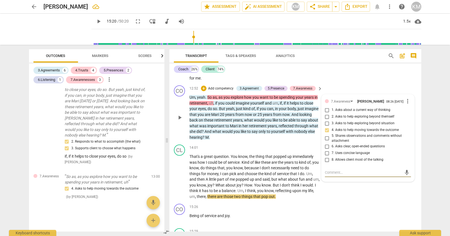
click at [328, 162] on input "8. Allows client most of the talking" at bounding box center [326, 160] width 9 height 7
checkbox input "true"
click at [329, 177] on div "mic" at bounding box center [368, 172] width 86 height 9
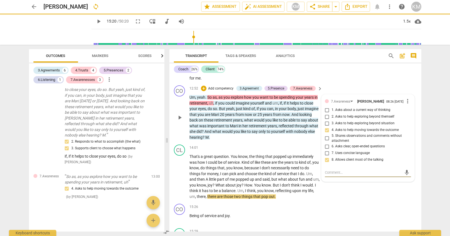
click at [346, 175] on textarea at bounding box center [363, 172] width 77 height 5
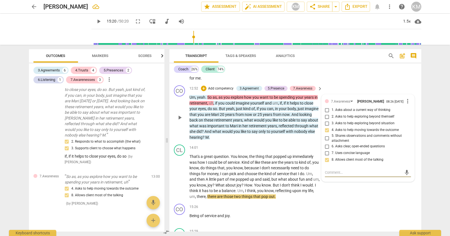
type textarea "P"
click at [355, 174] on textarea "Power question, beaue it came from the coaching conversation" at bounding box center [363, 175] width 77 height 11
click at [355, 175] on textarea "Power question, beaue it came from the coaching conversation" at bounding box center [363, 175] width 77 height 11
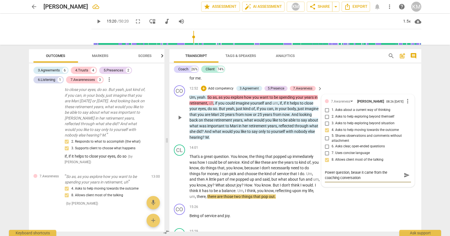
click at [355, 175] on textarea "Power question, beaue it came from the coaching conversation" at bounding box center [363, 175] width 77 height 11
click at [370, 181] on textarea "Power question, because it came from the coaching conversation" at bounding box center [363, 175] width 77 height 11
click at [408, 178] on span "send" at bounding box center [406, 175] width 6 height 6
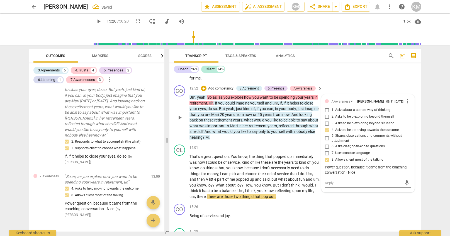
click at [286, 130] on span "with" at bounding box center [290, 131] width 8 height 4
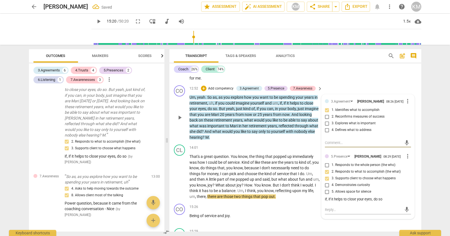
scroll to position [1146, 0]
click at [179, 177] on span "play_arrow" at bounding box center [179, 177] width 7 height 7
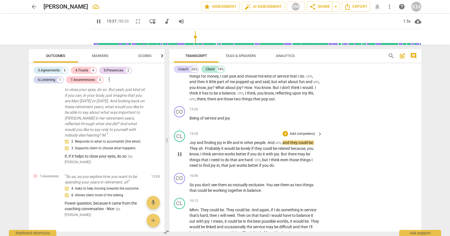
scroll to position [1243, 0]
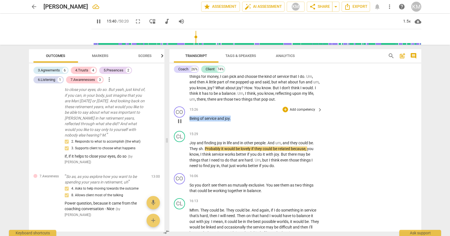
drag, startPoint x: 235, startPoint y: 121, endPoint x: 187, endPoint y: 118, distance: 48.0
click at [187, 118] on div "CO play_arrow pause 15:26 + Add competency keyboard_arrow_right Being of servic…" at bounding box center [295, 116] width 252 height 25
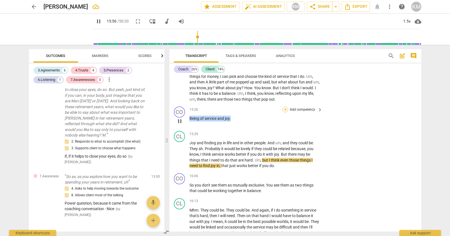
click at [286, 110] on div "+" at bounding box center [285, 110] width 6 height 6
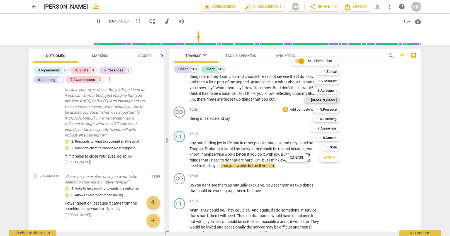
click at [330, 101] on b "[DOMAIN_NAME]" at bounding box center [324, 100] width 26 height 7
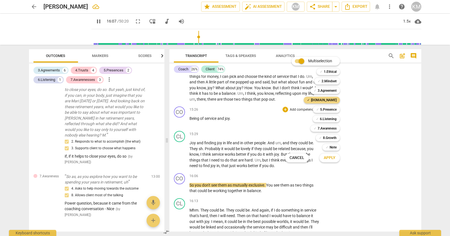
click at [332, 160] on span "Apply" at bounding box center [330, 158] width 12 height 6
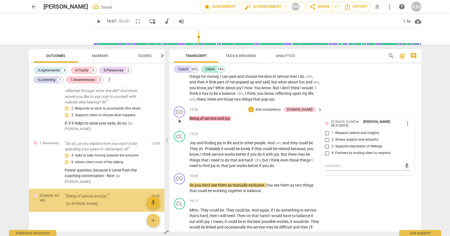
scroll to position [857, 0]
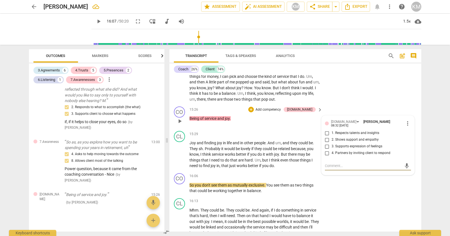
click at [327, 138] on input "2. Shows support and empathy" at bounding box center [326, 140] width 9 height 7
click at [339, 183] on div "CO play_arrow pause 16:06 + Add competency keyboard_arrow_right So you don't se…" at bounding box center [295, 183] width 252 height 25
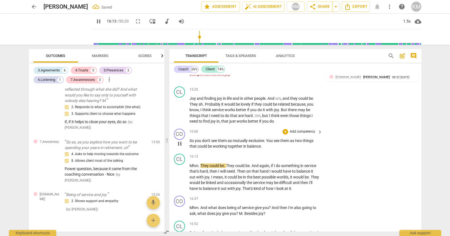
scroll to position [1288, 0]
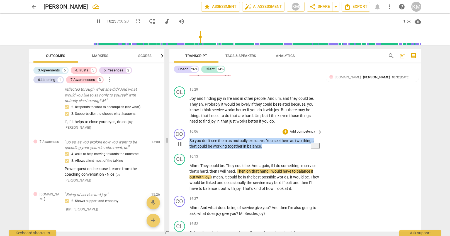
drag, startPoint x: 190, startPoint y: 142, endPoint x: 262, endPoint y: 150, distance: 72.3
click at [262, 149] on div "CO play_arrow pause 16:06 + Add competency keyboard_arrow_right So you don't se…" at bounding box center [295, 139] width 252 height 25
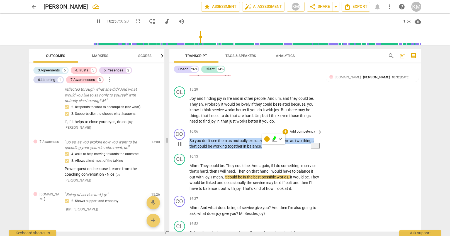
click at [305, 133] on p "Add competency" at bounding box center [302, 131] width 26 height 5
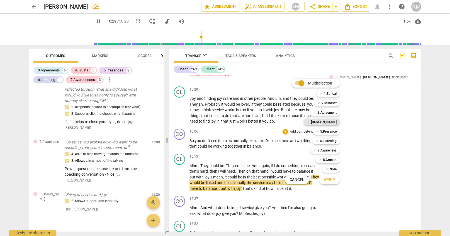
click at [330, 124] on b "[DOMAIN_NAME]" at bounding box center [324, 122] width 26 height 7
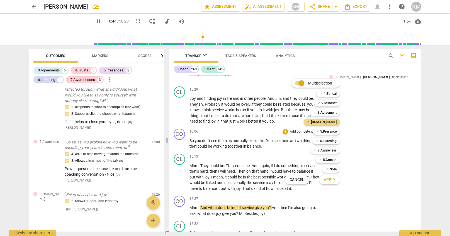
click at [332, 180] on span "Apply" at bounding box center [330, 180] width 12 height 6
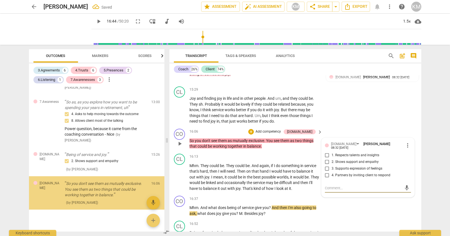
scroll to position [898, 0]
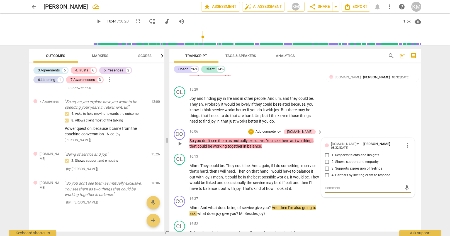
click at [329, 168] on input "3. Supports expression of feelings" at bounding box center [326, 169] width 9 height 7
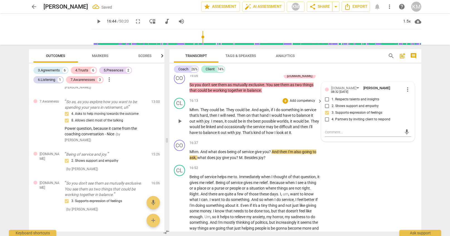
scroll to position [1343, 0]
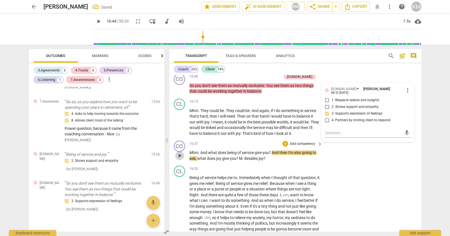
click at [178, 156] on span "play_arrow" at bounding box center [179, 156] width 7 height 7
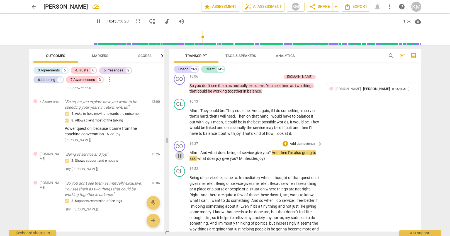
click at [180, 158] on span "pause" at bounding box center [179, 156] width 7 height 7
click at [180, 156] on span "play_arrow" at bounding box center [179, 156] width 7 height 7
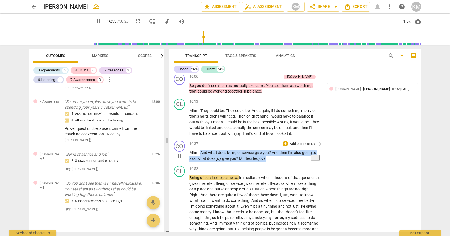
drag, startPoint x: 200, startPoint y: 153, endPoint x: 274, endPoint y: 160, distance: 73.9
click at [275, 159] on p "Mhm . And what does being of service give you ? And then I'm also going to ask …" at bounding box center [254, 155] width 130 height 11
click at [310, 144] on p "Add competency" at bounding box center [302, 144] width 26 height 5
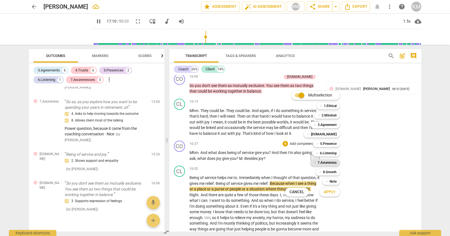
click at [336, 164] on div "✓ 7.Awareness" at bounding box center [325, 163] width 30 height 7
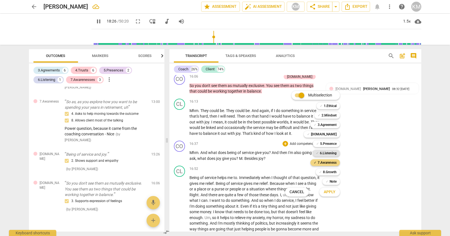
scroll to position [1500, 0]
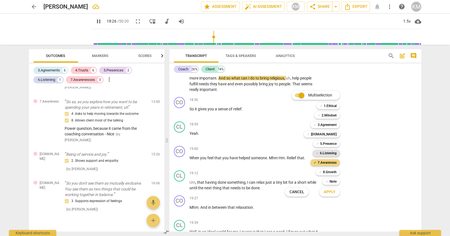
click at [334, 155] on b "6.Listening" at bounding box center [328, 153] width 17 height 7
click at [336, 193] on button "Apply" at bounding box center [329, 192] width 21 height 10
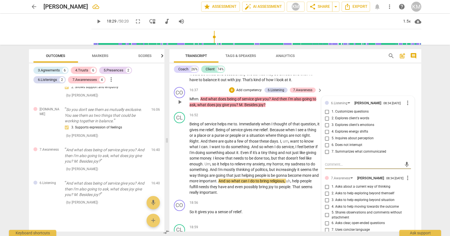
scroll to position [1394, 0]
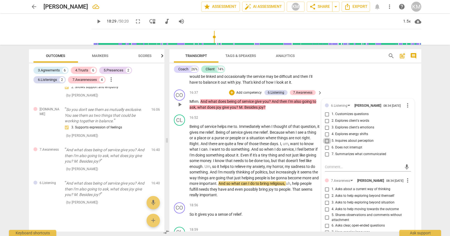
click at [326, 142] on input "5. Inquires about perception" at bounding box center [326, 141] width 9 height 7
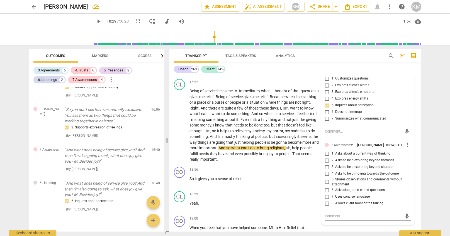
scroll to position [1428, 0]
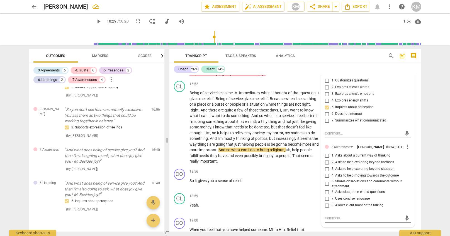
click at [328, 158] on input "1. Asks about a current way of thinking" at bounding box center [326, 156] width 9 height 7
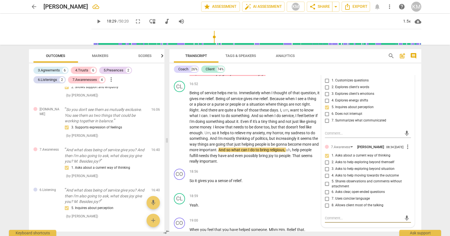
click at [342, 221] on textarea at bounding box center [363, 218] width 77 height 5
paste textarea "questions, one at a time"
click at [325, 220] on textarea "questions, one at a time" at bounding box center [363, 218] width 77 height 5
click at [408, 221] on span "send" at bounding box center [406, 218] width 6 height 6
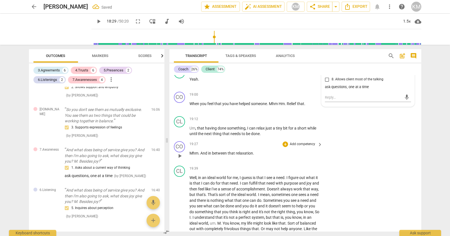
scroll to position [1554, 0]
click at [375, 151] on div "CO play_arrow pause 19:27 + Add competency keyboard_arrow_right Mhm . And in be…" at bounding box center [295, 151] width 252 height 25
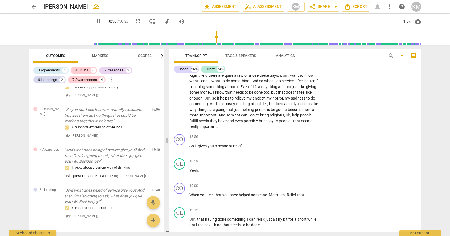
scroll to position [1465, 0]
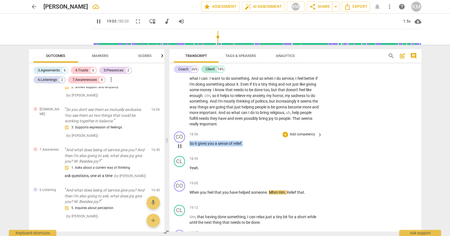
drag, startPoint x: 190, startPoint y: 144, endPoint x: 245, endPoint y: 145, distance: 55.4
click at [247, 144] on p "So it gives you a sense of relief ." at bounding box center [254, 144] width 130 height 6
click at [311, 136] on p "Add competency" at bounding box center [302, 134] width 26 height 5
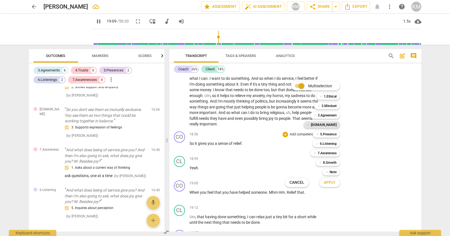
click at [332, 127] on b "[DOMAIN_NAME]" at bounding box center [324, 125] width 26 height 7
click at [336, 183] on button "Apply" at bounding box center [329, 183] width 21 height 10
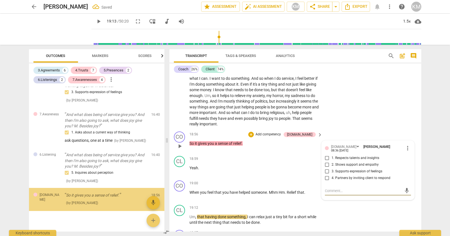
scroll to position [1007, 0]
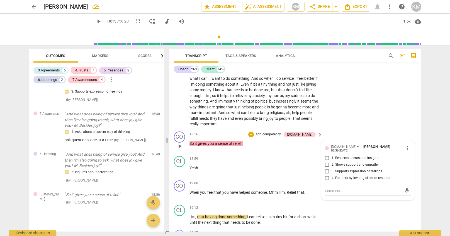
click at [328, 170] on input "3. Supports expression of feelings" at bounding box center [326, 171] width 9 height 7
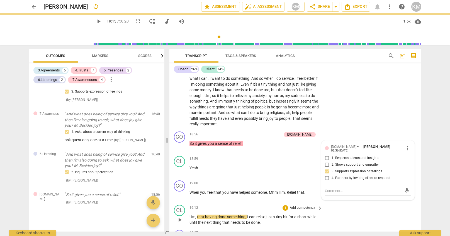
click at [363, 221] on div "CL play_arrow pause 19:12 + Add competency keyboard_arrow_right Um , that havin…" at bounding box center [295, 215] width 252 height 25
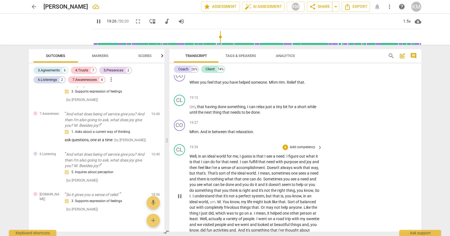
scroll to position [1576, 0]
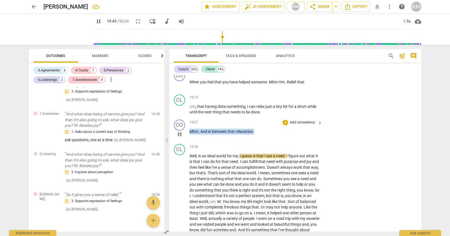
drag, startPoint x: 189, startPoint y: 132, endPoint x: 251, endPoint y: 134, distance: 61.3
click at [256, 133] on p "Mhm . And in between that relaxation ." at bounding box center [254, 132] width 130 height 6
click at [305, 123] on p "Add competency" at bounding box center [302, 122] width 26 height 5
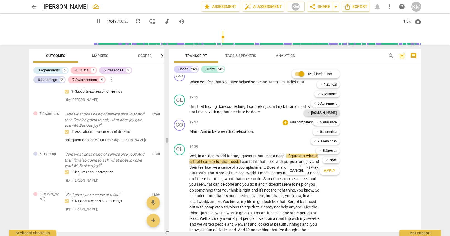
click at [334, 114] on b "[DOMAIN_NAME]" at bounding box center [324, 113] width 26 height 7
drag, startPoint x: 330, startPoint y: 122, endPoint x: 327, endPoint y: 140, distance: 18.0
click at [330, 122] on b "5.Presence" at bounding box center [328, 122] width 16 height 7
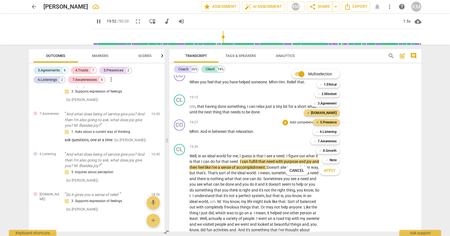
click at [331, 171] on span "Apply" at bounding box center [330, 171] width 12 height 6
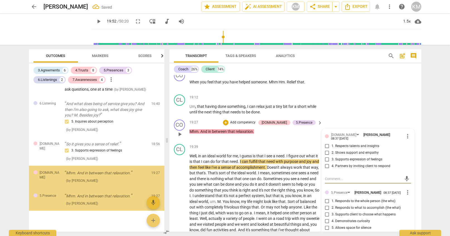
scroll to position [1058, 0]
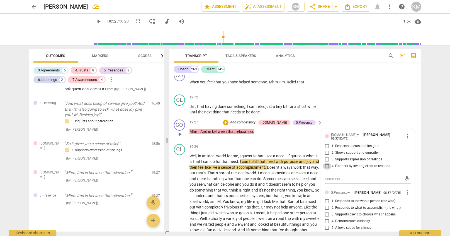
drag, startPoint x: 327, startPoint y: 165, endPoint x: 339, endPoint y: 172, distance: 13.8
click at [327, 165] on input "4. Partners by inviting client to respond" at bounding box center [326, 166] width 9 height 7
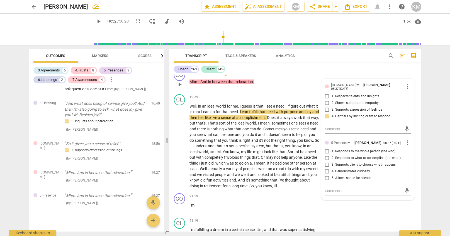
scroll to position [1627, 0]
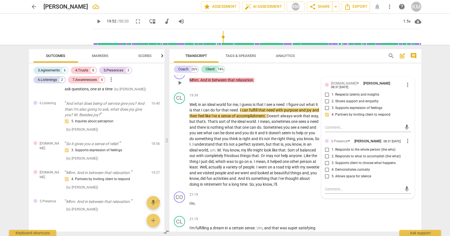
click at [328, 169] on input "4. Demonstrates curiosity" at bounding box center [326, 170] width 9 height 7
click at [344, 211] on div "CO play_arrow pause 21:19 + Add competency keyboard_arrow_right I'm ." at bounding box center [295, 202] width 252 height 25
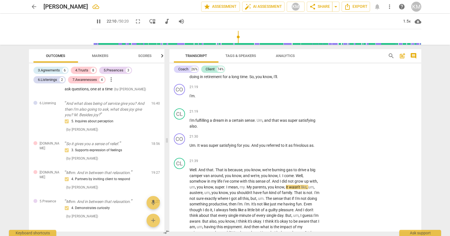
scroll to position [1739, 0]
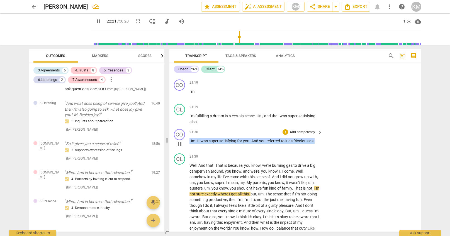
drag, startPoint x: 190, startPoint y: 141, endPoint x: 312, endPoint y: 144, distance: 122.0
click at [312, 144] on div "21:30 + Add competency keyboard_arrow_right Um . It was super satisfying for yo…" at bounding box center [256, 139] width 134 height 20
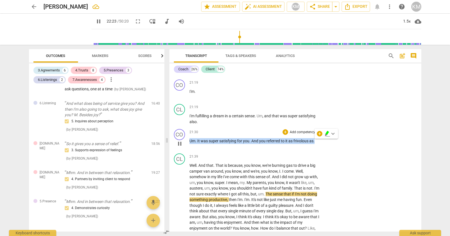
click at [302, 133] on p "Add competency" at bounding box center [302, 132] width 26 height 5
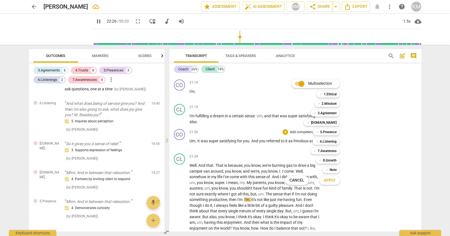
drag, startPoint x: 331, startPoint y: 123, endPoint x: 330, endPoint y: 126, distance: 4.1
click at [331, 123] on b "[DOMAIN_NAME]" at bounding box center [324, 122] width 26 height 7
click at [331, 132] on b "5.Presence" at bounding box center [328, 132] width 16 height 7
click at [334, 143] on b "6.Listening" at bounding box center [328, 141] width 17 height 7
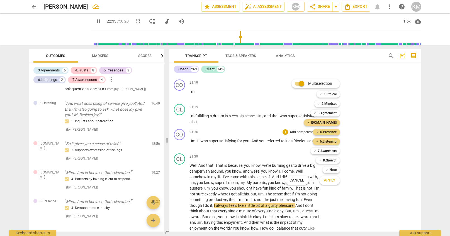
click at [333, 180] on span "Apply" at bounding box center [330, 181] width 12 height 6
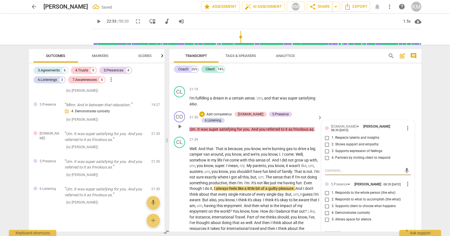
scroll to position [1758, 0]
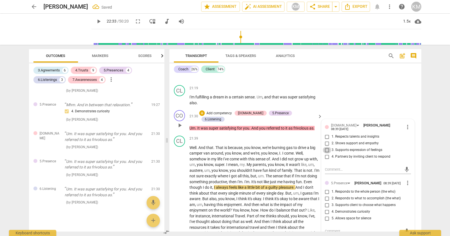
drag, startPoint x: 326, startPoint y: 148, endPoint x: 330, endPoint y: 155, distance: 8.3
click at [327, 148] on input "3. Supports expression of feelings" at bounding box center [326, 150] width 9 height 7
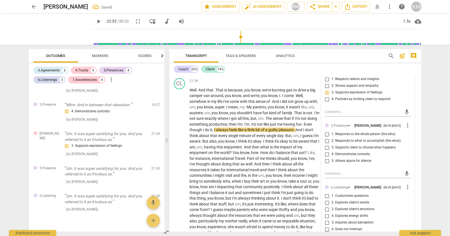
scroll to position [1819, 0]
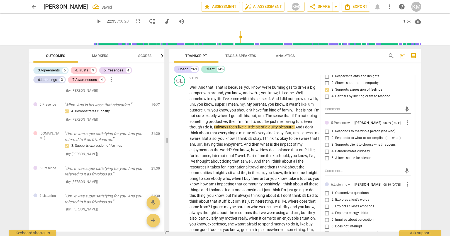
click at [328, 151] on input "4. Demonstrates curiosity" at bounding box center [326, 151] width 9 height 7
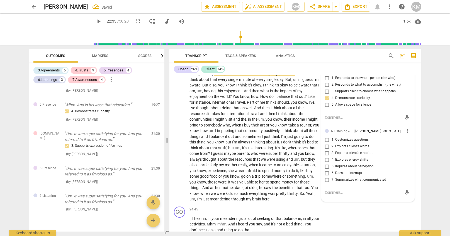
scroll to position [1873, 0]
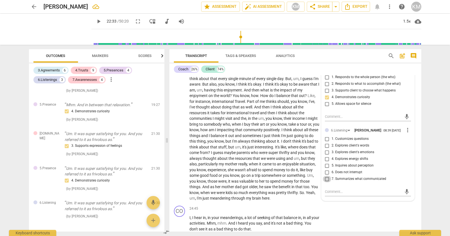
drag, startPoint x: 327, startPoint y: 177, endPoint x: 327, endPoint y: 172, distance: 4.5
click at [327, 176] on input "7. Summarizes what communicated" at bounding box center [326, 179] width 9 height 7
click at [327, 172] on input "6. Does not interrupt" at bounding box center [326, 172] width 9 height 7
click at [367, 212] on div "CO play_arrow pause 24:45 + Add competency keyboard_arrow_right I , I hear in ,…" at bounding box center [295, 219] width 252 height 31
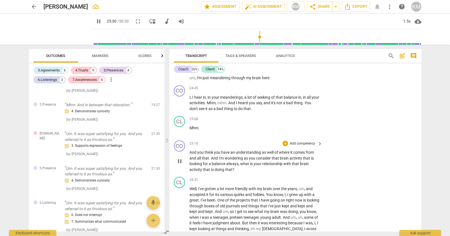
scroll to position [1993, 0]
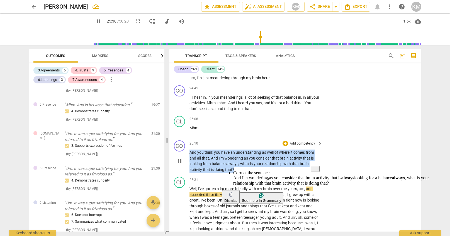
drag, startPoint x: 194, startPoint y: 153, endPoint x: 235, endPoint y: 168, distance: 43.6
click at [234, 0] on html "arrow_back [PERSON_NAME] edit star Assessment auto_fix_high AI Assessment KM sh…" at bounding box center [225, 0] width 450 height 0
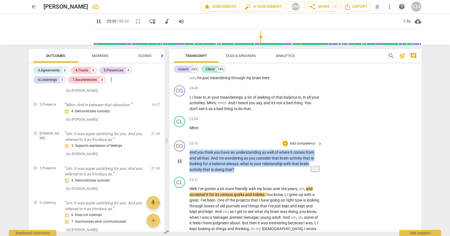
click at [308, 144] on p "Add competency" at bounding box center [302, 143] width 26 height 5
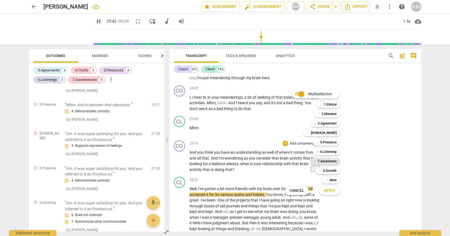
click at [326, 161] on b "7.Awareness" at bounding box center [326, 161] width 19 height 7
click at [332, 192] on span "Apply" at bounding box center [330, 191] width 12 height 6
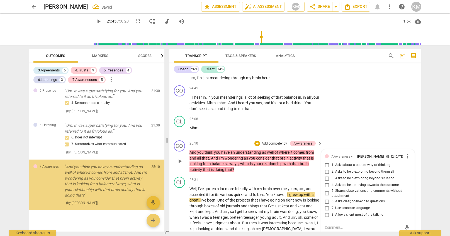
scroll to position [1233, 0]
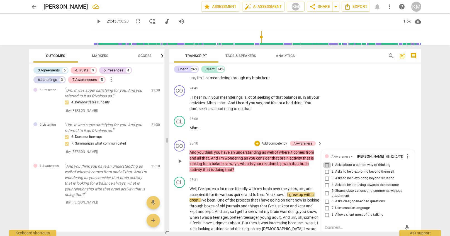
click at [327, 167] on input "1. Asks about a current way of thinking" at bounding box center [326, 165] width 9 height 7
click at [340, 134] on div "CL play_arrow pause 25:08 + Add competency keyboard_arrow_right Mhm ." at bounding box center [295, 126] width 252 height 25
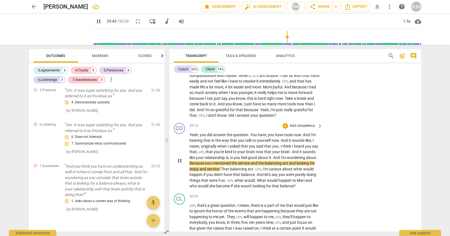
scroll to position [2250, 0]
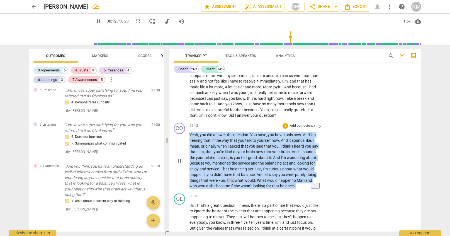
drag, startPoint x: 190, startPoint y: 134, endPoint x: 305, endPoint y: 185, distance: 125.9
click at [305, 185] on p "Yeah , you did answer the question . You have , you have tools now . And I'm he…" at bounding box center [254, 160] width 130 height 57
click at [308, 125] on p "Add competency" at bounding box center [302, 126] width 26 height 5
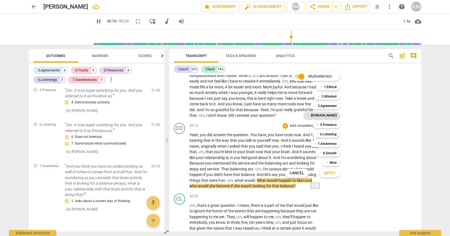
click at [334, 116] on b "[DOMAIN_NAME]" at bounding box center [324, 115] width 26 height 7
click at [335, 145] on b "7.Awareness" at bounding box center [326, 144] width 19 height 7
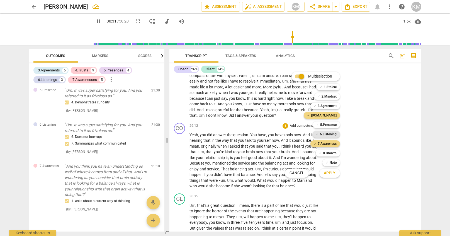
click at [333, 135] on b "6.Listening" at bounding box center [328, 134] width 17 height 7
click at [334, 175] on span "Apply" at bounding box center [330, 174] width 12 height 6
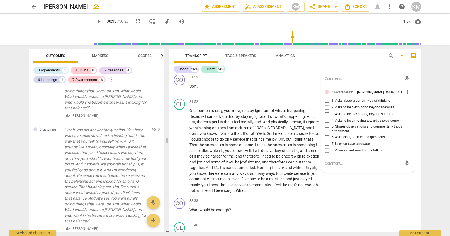
scroll to position [2429, 0]
click at [339, 161] on textarea at bounding box center [363, 162] width 77 height 5
paste textarea "You're asking good questions that open the door for insight—especially when you…"
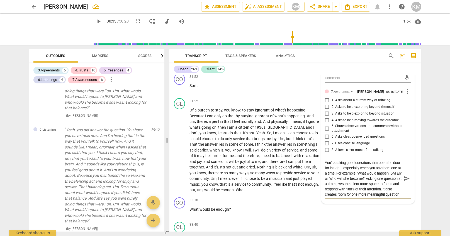
scroll to position [5, 0]
click at [333, 173] on textarea "You're asking good questions that open the door for insight—especially when you…" at bounding box center [363, 178] width 77 height 37
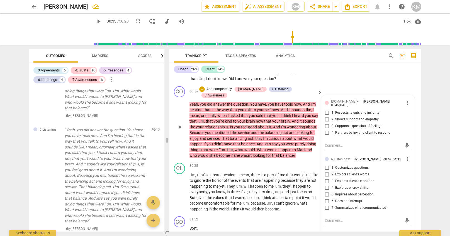
scroll to position [2288, 0]
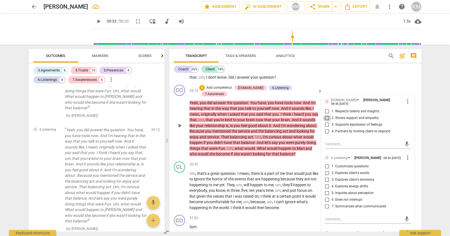
drag, startPoint x: 327, startPoint y: 115, endPoint x: 326, endPoint y: 126, distance: 11.3
click at [327, 116] on input "2. Shows support and empathy" at bounding box center [326, 118] width 9 height 7
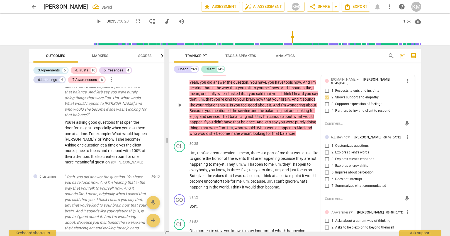
scroll to position [1561, 0]
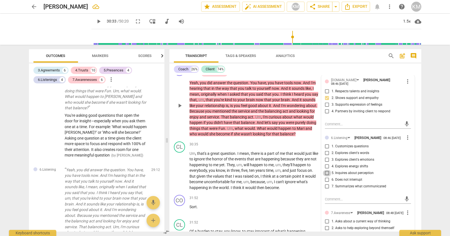
drag, startPoint x: 326, startPoint y: 172, endPoint x: 350, endPoint y: 175, distance: 24.5
click at [326, 172] on input "5. Inquires about perception" at bounding box center [326, 173] width 9 height 7
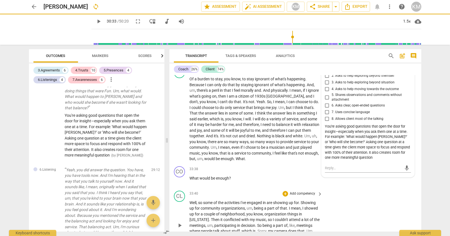
click at [371, 195] on div "CL play_arrow pause 33:40 + Add competency keyboard_arrow_right Well , so some …" at bounding box center [295, 221] width 252 height 65
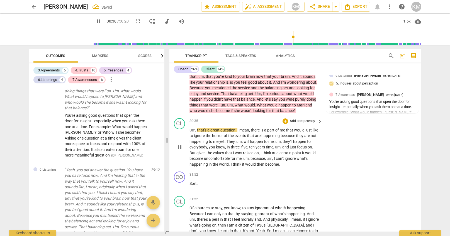
scroll to position [2331, 0]
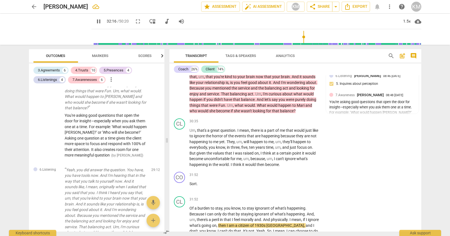
click at [95, 22] on span "pause" at bounding box center [98, 21] width 7 height 7
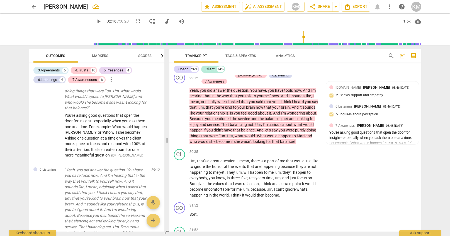
scroll to position [2300, 0]
click at [95, 21] on span "play_arrow" at bounding box center [98, 21] width 7 height 7
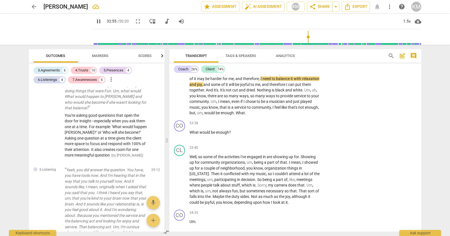
scroll to position [2506, 0]
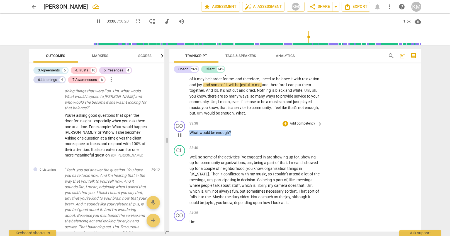
drag, startPoint x: 192, startPoint y: 125, endPoint x: 232, endPoint y: 126, distance: 39.8
click at [232, 130] on p "What would be enough ?" at bounding box center [254, 133] width 130 height 6
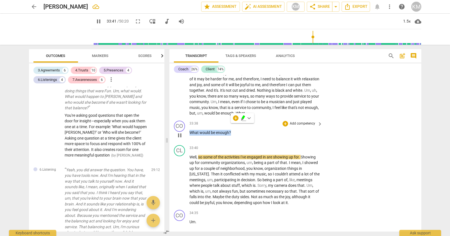
click at [297, 121] on p "Add competency" at bounding box center [302, 123] width 26 height 5
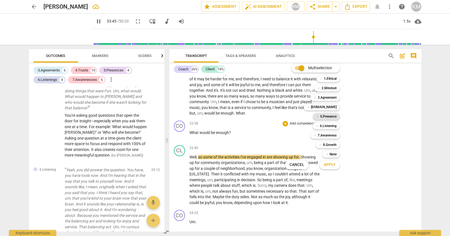
click at [331, 117] on b "5.Presence" at bounding box center [328, 116] width 16 height 7
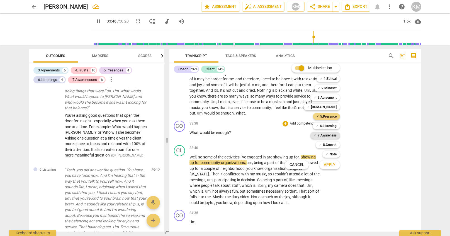
click at [329, 134] on b "7.Awareness" at bounding box center [326, 135] width 19 height 7
click at [335, 165] on span "Apply" at bounding box center [330, 165] width 12 height 6
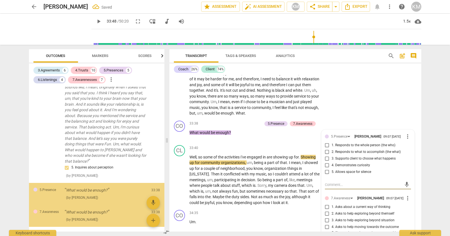
scroll to position [1661, 0]
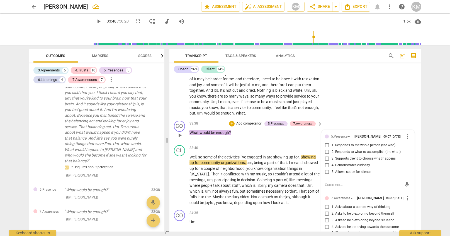
click at [327, 149] on input "2. Responds to what to accomplish (the what)" at bounding box center [326, 152] width 9 height 7
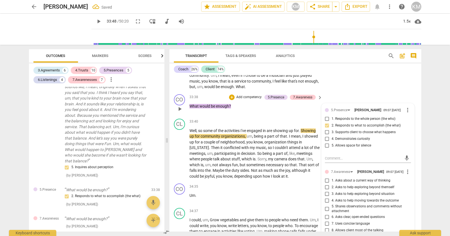
scroll to position [2534, 0]
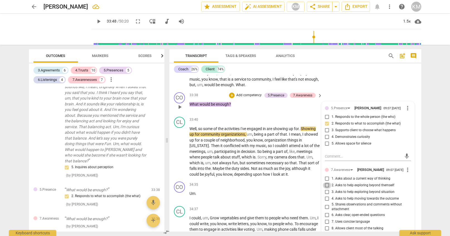
click at [328, 182] on input "2. Asks to help exploring beyond themself" at bounding box center [326, 185] width 9 height 7
click at [248, 93] on p "Add competency" at bounding box center [249, 95] width 26 height 5
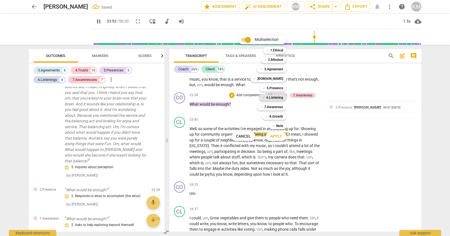
click at [278, 99] on b "6.Listening" at bounding box center [274, 97] width 17 height 7
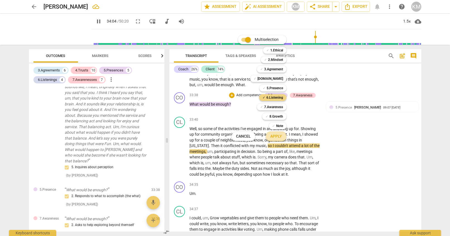
click at [281, 134] on button "Apply" at bounding box center [276, 137] width 21 height 10
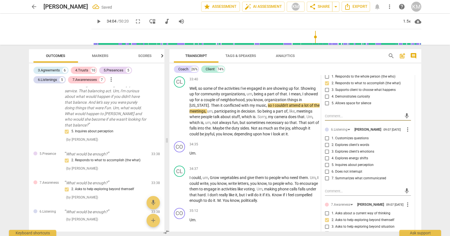
scroll to position [2576, 0]
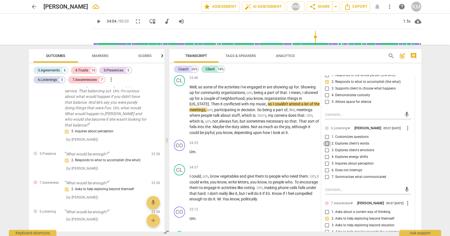
click at [325, 141] on input "2. Explores client's words" at bounding box center [326, 144] width 9 height 7
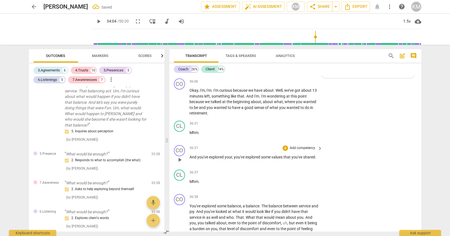
click at [367, 147] on div "CO play_arrow pause 36:31 + Add competency keyboard_arrow_right And you've expl…" at bounding box center [295, 155] width 252 height 25
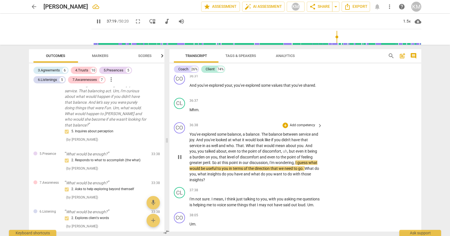
scroll to position [2854, 0]
drag, startPoint x: 296, startPoint y: 155, endPoint x: 305, endPoint y: 162, distance: 11.4
click at [305, 161] on p "You've explored some balance , a balance . The balance between service and joy …" at bounding box center [254, 158] width 130 height 52
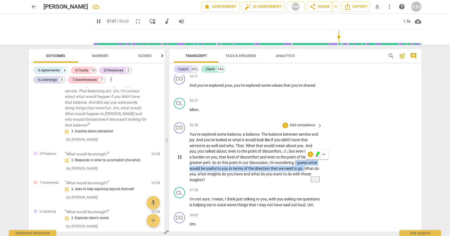
click at [308, 123] on p "Add competency" at bounding box center [302, 125] width 26 height 5
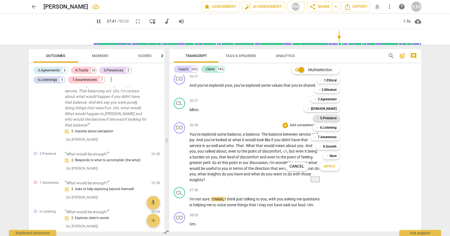
click at [330, 119] on b "5.Presence" at bounding box center [328, 118] width 16 height 7
click at [329, 127] on b "6.Listening" at bounding box center [328, 127] width 17 height 7
click at [332, 138] on b "7.Awareness" at bounding box center [326, 137] width 19 height 7
click at [335, 109] on b "[DOMAIN_NAME]" at bounding box center [324, 109] width 26 height 7
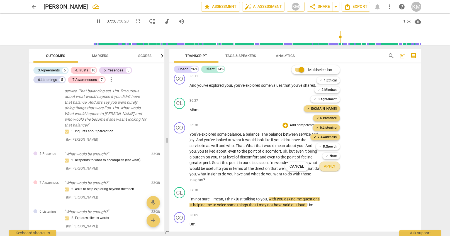
click at [333, 167] on span "Apply" at bounding box center [330, 167] width 12 height 6
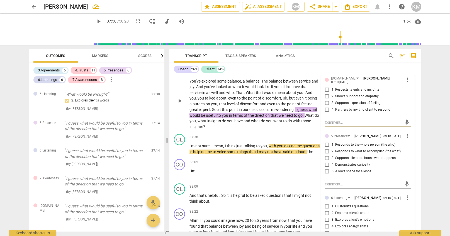
scroll to position [2908, 0]
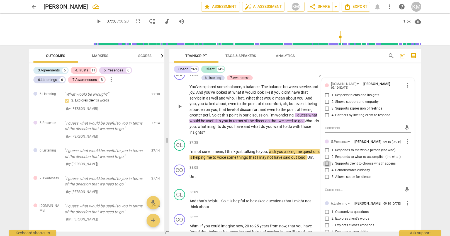
drag, startPoint x: 327, startPoint y: 154, endPoint x: 331, endPoint y: 158, distance: 5.5
click at [327, 161] on input "3. Supports client to choose what happens" at bounding box center [326, 164] width 9 height 7
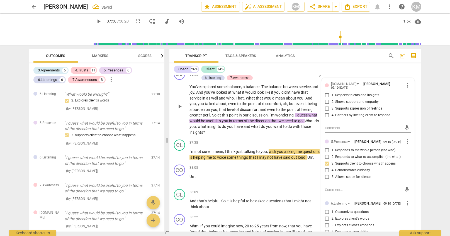
click at [407, 82] on span "more_vert" at bounding box center [407, 85] width 7 height 7
drag, startPoint x: 414, startPoint y: 88, endPoint x: 273, endPoint y: 126, distance: 146.1
click at [414, 87] on li "Delete" at bounding box center [413, 88] width 19 height 11
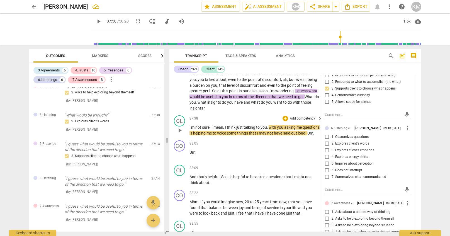
scroll to position [2926, 0]
click at [408, 126] on span "more_vert" at bounding box center [407, 129] width 7 height 7
click at [414, 133] on li "Delete" at bounding box center [413, 132] width 19 height 11
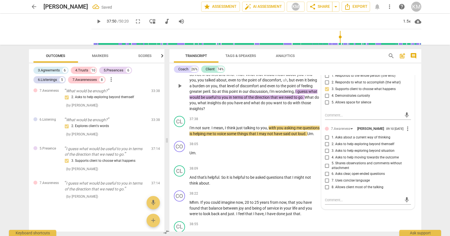
scroll to position [1766, 0]
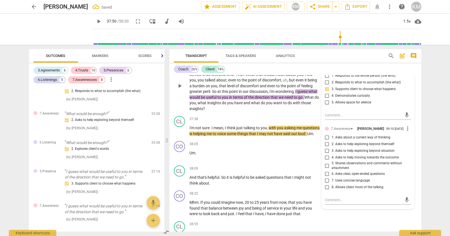
click at [329, 171] on input "6. Asks clear, open-ended questions" at bounding box center [326, 174] width 9 height 7
click at [327, 171] on input "6. Asks clear, open-ended questions" at bounding box center [326, 174] width 9 height 7
click at [327, 155] on input "4. Asks to help moving towards the outcome" at bounding box center [326, 158] width 9 height 7
click at [328, 171] on input "6. Asks clear, open-ended questions" at bounding box center [326, 174] width 9 height 7
click at [360, 214] on div "CO play_arrow pause 38:22 + Add competency keyboard_arrow_right Mhm . If you co…" at bounding box center [295, 203] width 252 height 31
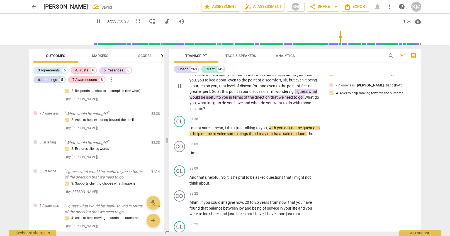
scroll to position [2926, 0]
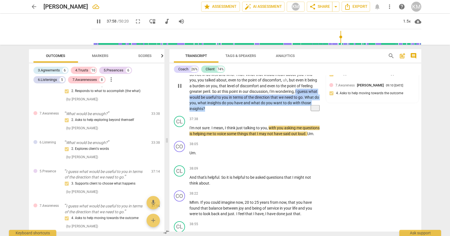
drag, startPoint x: 297, startPoint y: 84, endPoint x: 305, endPoint y: 101, distance: 18.4
click at [306, 101] on p "You've explored some balance , a balance . The balance between service and joy …" at bounding box center [254, 86] width 130 height 52
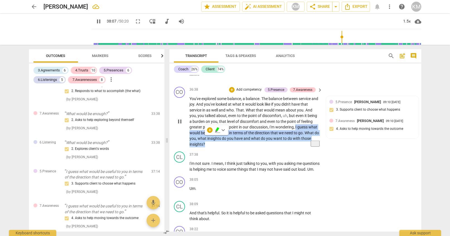
scroll to position [2889, 0]
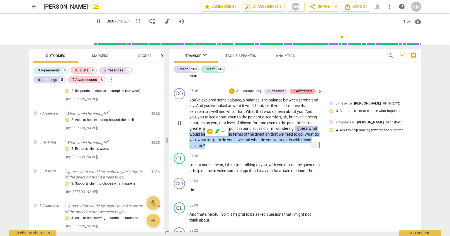
click at [306, 89] on div "7.Awareness" at bounding box center [302, 91] width 19 height 5
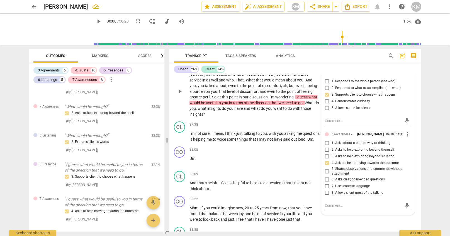
scroll to position [2920, 0]
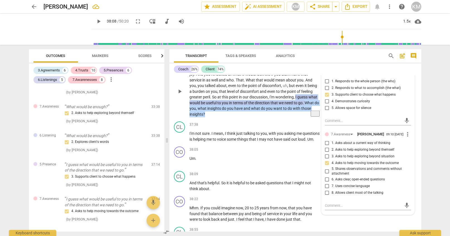
drag, startPoint x: 296, startPoint y: 90, endPoint x: 292, endPoint y: 108, distance: 18.7
click at [293, 108] on p "You've explored some balance , a balance . The balance between service and joy …" at bounding box center [254, 92] width 130 height 52
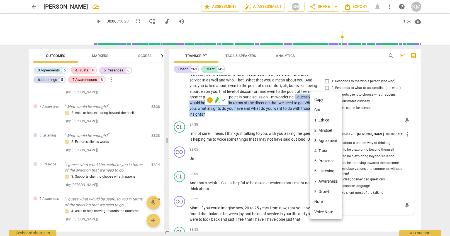
click at [319, 100] on li "Copy" at bounding box center [326, 100] width 32 height 10
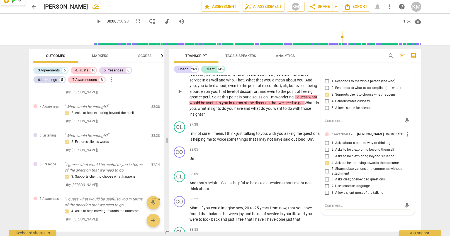
click at [333, 203] on textarea at bounding box center [363, 205] width 77 height 5
paste textarea "I guess what would be useful to you in terms of the direction that we need to g…"
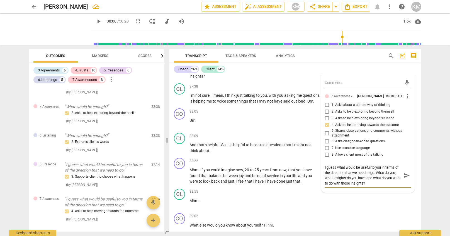
scroll to position [2959, 0]
drag, startPoint x: 337, startPoint y: 162, endPoint x: 309, endPoint y: 161, distance: 28.4
click at [325, 164] on textarea "I guess what would be useful to you in terms of the direction that we need to g…" at bounding box center [363, 174] width 77 height 21
click at [371, 167] on textarea "1) what would be useful to you in terms of the direction that we need to go. Wh…" at bounding box center [363, 174] width 77 height 21
click at [327, 172] on textarea "1) what would be useful to you in terms of the direction that we need to go. 2)…" at bounding box center [363, 174] width 77 height 21
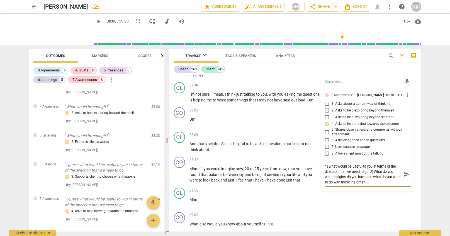
drag, startPoint x: 325, startPoint y: 172, endPoint x: 325, endPoint y: 179, distance: 7.3
click at [325, 172] on textarea "1) what would be useful to you in terms of the direction that we need to go. 2)…" at bounding box center [363, 174] width 77 height 21
click at [374, 173] on textarea "1) what would be useful to you in terms of the direction that we need to go. 2)…" at bounding box center [363, 174] width 77 height 21
click at [384, 178] on textarea "1) what would be useful to you in terms of the direction that we need to go. 2)…" at bounding box center [363, 174] width 77 height 21
click at [378, 178] on textarea "1) what would be useful to you in terms of the direction that we need to go. 2)…" at bounding box center [363, 174] width 77 height 21
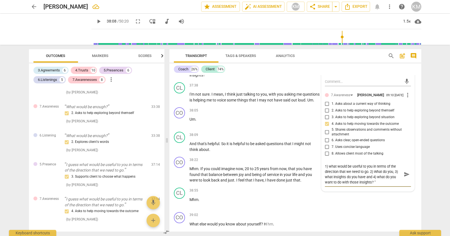
paste textarea "7.6: Coach asks [PERSON_NAME], direct, primarily open-ended questions, one at a…"
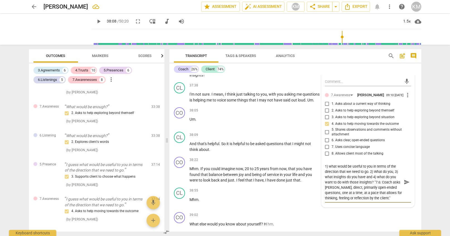
scroll to position [2959, 0]
click at [407, 180] on span "send" at bounding box center [406, 183] width 6 height 6
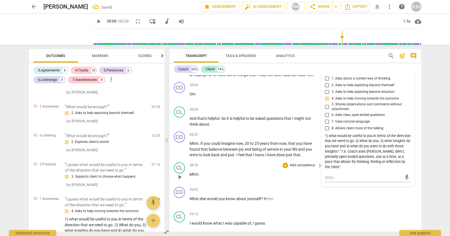
scroll to position [2986, 0]
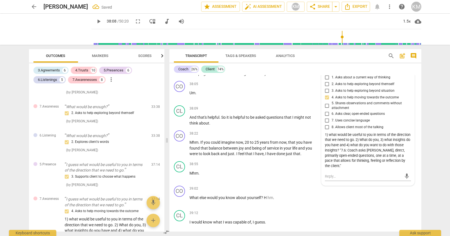
click at [95, 21] on span "play_arrow" at bounding box center [98, 21] width 7 height 7
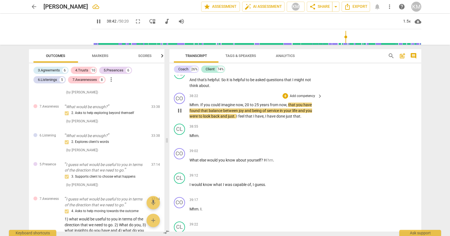
scroll to position [3023, 0]
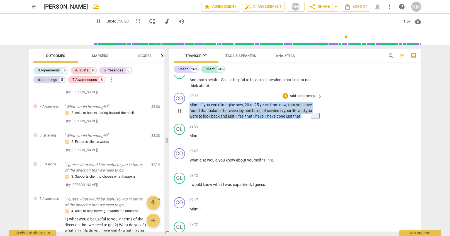
drag, startPoint x: 190, startPoint y: 104, endPoint x: 302, endPoint y: 117, distance: 113.0
click at [302, 117] on p "Mhm . If you could imagine now , 20 to [DATE] , that you have found that balanc…" at bounding box center [254, 110] width 130 height 17
click at [310, 95] on p "Add competency" at bounding box center [302, 96] width 26 height 5
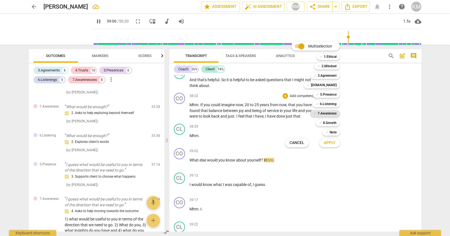
click at [329, 113] on b "7.Awareness" at bounding box center [326, 113] width 19 height 7
click at [334, 143] on span "Apply" at bounding box center [330, 143] width 12 height 6
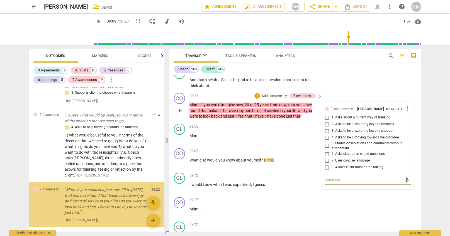
scroll to position [1858, 0]
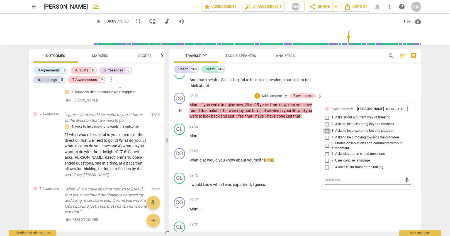
click at [328, 132] on input "3. Asks to help exploring beyond situation" at bounding box center [326, 131] width 9 height 7
click at [332, 182] on textarea at bounding box center [363, 180] width 77 height 5
click at [407, 181] on span "send" at bounding box center [406, 180] width 6 height 6
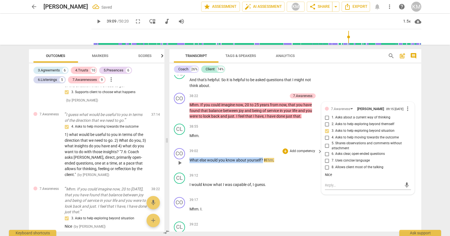
drag, startPoint x: 190, startPoint y: 159, endPoint x: 263, endPoint y: 160, distance: 72.9
click at [263, 160] on p "What else would you know about yourself ? H hm ." at bounding box center [254, 161] width 130 height 6
click at [298, 150] on p "Add competency" at bounding box center [302, 151] width 26 height 5
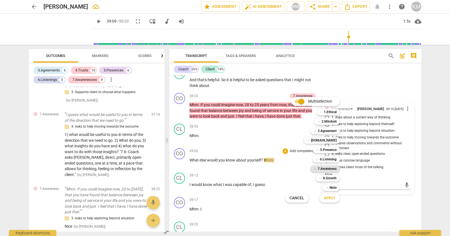
click at [327, 169] on b "7.Awareness" at bounding box center [326, 169] width 19 height 7
click at [330, 199] on span "Apply" at bounding box center [330, 199] width 12 height 6
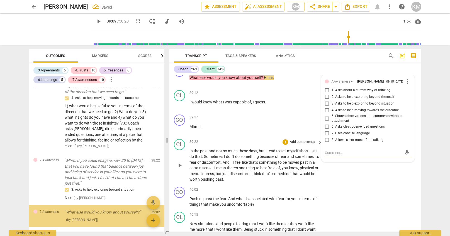
scroll to position [1887, 0]
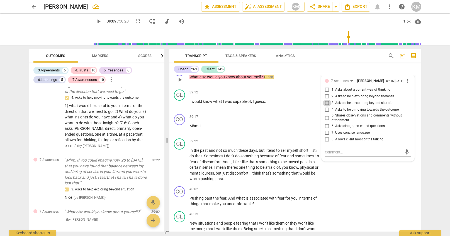
click at [327, 104] on input "3. Asks to help exploring beyond situation" at bounding box center [326, 103] width 9 height 7
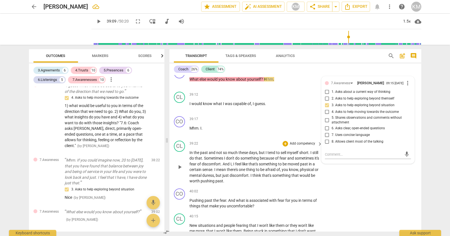
scroll to position [3103, 0]
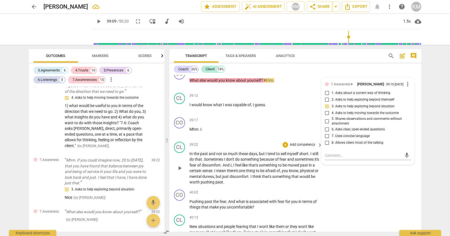
click at [344, 178] on div "CL play_arrow pause 39:22 + Add competency keyboard_arrow_right In the past and…" at bounding box center [295, 164] width 252 height 48
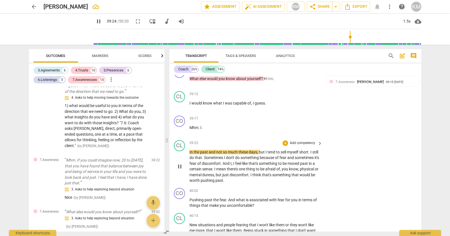
scroll to position [3104, 0]
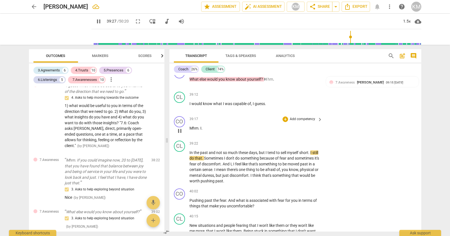
drag, startPoint x: 188, startPoint y: 128, endPoint x: 196, endPoint y: 128, distance: 8.4
click at [196, 128] on div "CO play_arrow pause 39:17 + Add competency keyboard_arrow_right Mhm . I ." at bounding box center [295, 126] width 252 height 25
click at [205, 129] on p "Mhm . I ." at bounding box center [254, 129] width 130 height 6
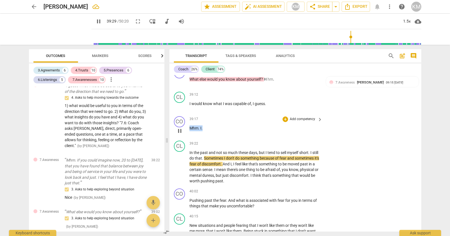
drag, startPoint x: 200, startPoint y: 128, endPoint x: 190, endPoint y: 127, distance: 10.0
click at [190, 127] on p "Mhm . I ." at bounding box center [254, 129] width 130 height 6
click at [308, 118] on p "Add competency" at bounding box center [302, 119] width 26 height 5
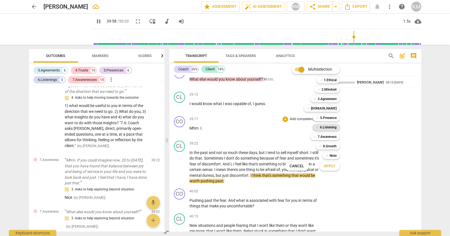
click at [333, 128] on b "6.Listening" at bounding box center [328, 127] width 17 height 7
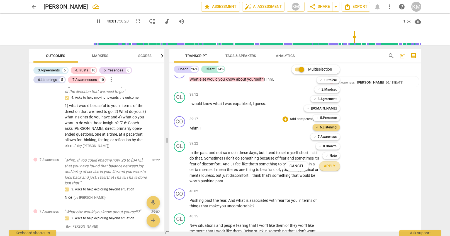
click at [335, 168] on span "Apply" at bounding box center [330, 167] width 12 height 6
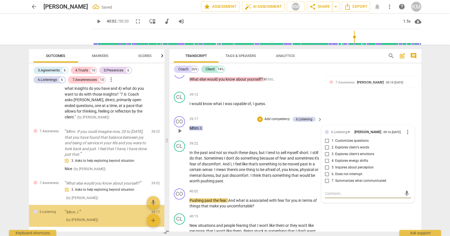
scroll to position [1916, 0]
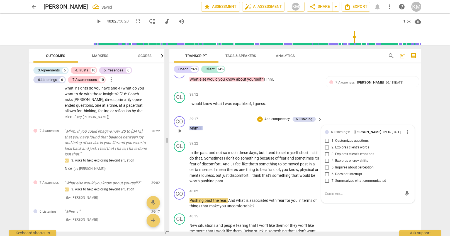
click at [327, 174] on input "6. Does not interrupt" at bounding box center [326, 174] width 9 height 7
click at [344, 192] on textarea at bounding box center [363, 193] width 77 height 5
paste textarea "Throughout this session, one of the things that you did consistently was allow …"
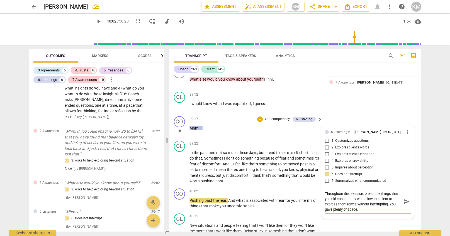
click at [406, 201] on span "send" at bounding box center [406, 202] width 6 height 6
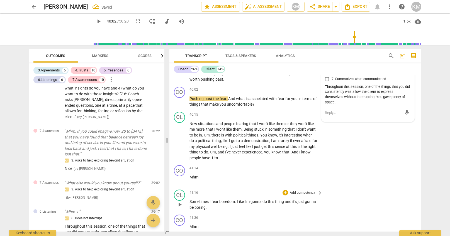
scroll to position [3207, 0]
click at [181, 204] on span "play_arrow" at bounding box center [179, 204] width 7 height 7
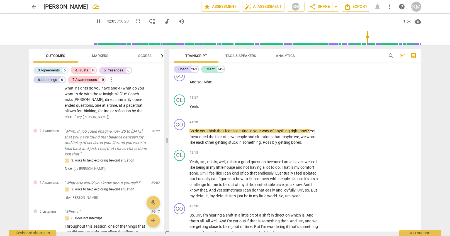
scroll to position [3410, 0]
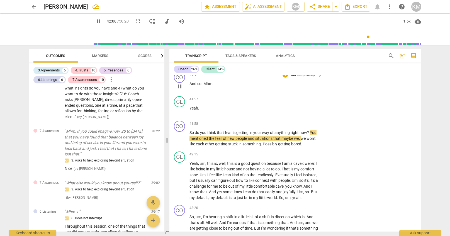
click at [195, 82] on span "And" at bounding box center [193, 84] width 8 height 4
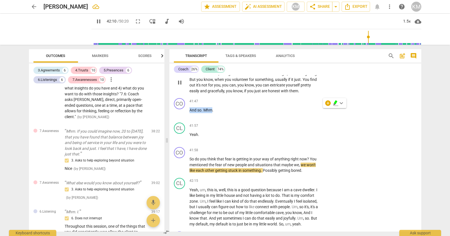
scroll to position [3379, 0]
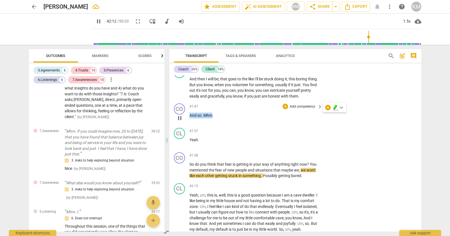
click at [303, 106] on p "Add competency" at bounding box center [302, 106] width 26 height 5
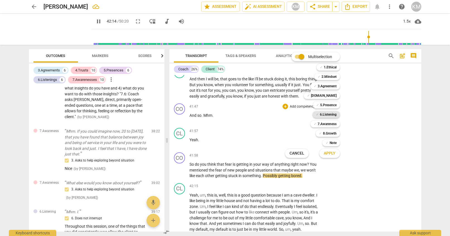
click at [327, 114] on b "6.Listening" at bounding box center [328, 114] width 17 height 7
click at [331, 154] on span "Apply" at bounding box center [330, 154] width 12 height 6
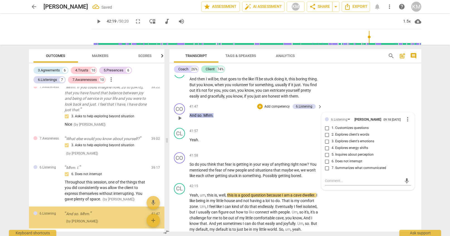
scroll to position [1962, 0]
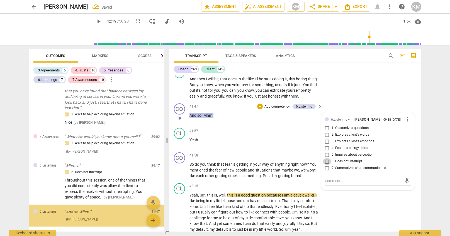
drag, startPoint x: 328, startPoint y: 160, endPoint x: 329, endPoint y: 176, distance: 15.9
click at [328, 161] on input "6. Does not interrupt" at bounding box center [326, 161] width 9 height 7
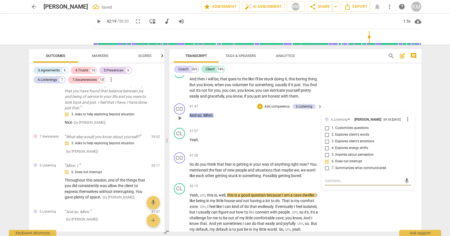
click at [331, 180] on textarea at bounding box center [363, 180] width 77 height 5
paste textarea "6.6: Coach allows the client to complete speaking without interrupting unless t…"
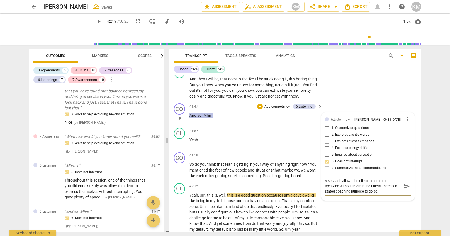
click at [406, 185] on span "send" at bounding box center [406, 186] width 6 height 6
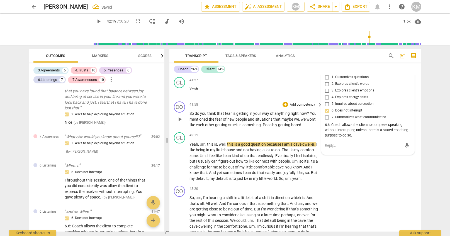
scroll to position [3430, 0]
click at [236, 122] on span "stuck" at bounding box center [233, 124] width 10 height 4
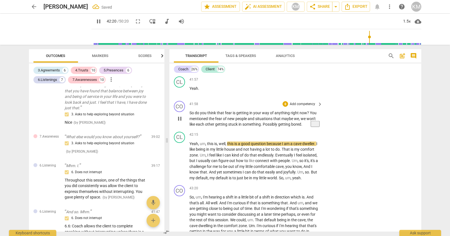
click at [181, 116] on span "pause" at bounding box center [179, 119] width 7 height 7
click at [180, 117] on span "play_arrow" at bounding box center [179, 119] width 7 height 7
drag, startPoint x: 191, startPoint y: 112, endPoint x: 308, endPoint y: 114, distance: 117.2
click at [308, 114] on p "So do you think that fear is getting in your way of anything right now ? You me…" at bounding box center [254, 118] width 130 height 17
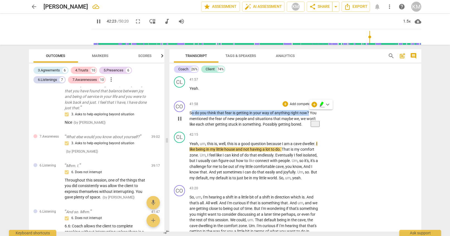
click at [299, 103] on p "Add competency" at bounding box center [302, 104] width 26 height 5
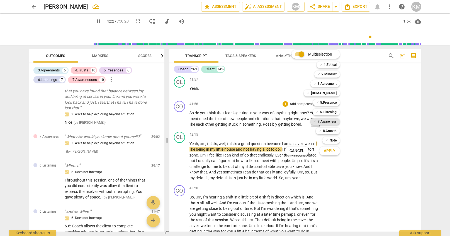
click at [330, 121] on b "7.Awareness" at bounding box center [326, 121] width 19 height 7
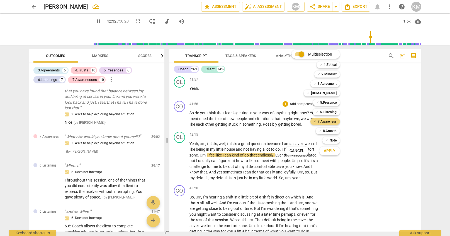
click at [335, 153] on button "Apply" at bounding box center [329, 151] width 21 height 10
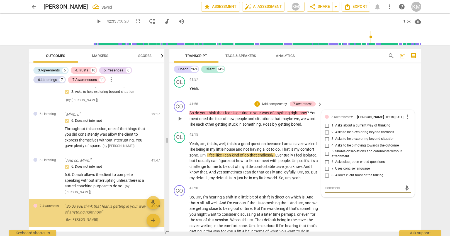
scroll to position [2014, 0]
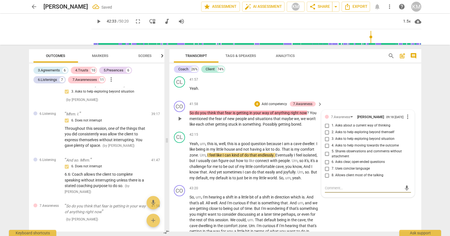
click at [327, 139] on input "3. Asks to help exploring beyond situation" at bounding box center [326, 139] width 9 height 7
click at [346, 208] on div "CO play_arrow pause 43:20 + Add competency keyboard_arrow_right So , um , I'm h…" at bounding box center [295, 212] width 252 height 59
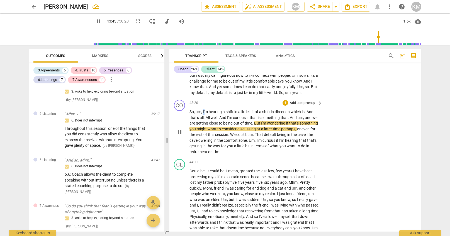
scroll to position [3516, 0]
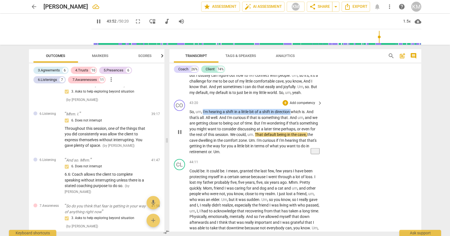
drag, startPoint x: 203, startPoint y: 110, endPoint x: 292, endPoint y: 111, distance: 89.1
click at [292, 111] on p "So , um , I'm hearing a shift in a little bit of a shift in direction which is …" at bounding box center [254, 132] width 130 height 46
click at [297, 101] on p "Add competency" at bounding box center [302, 103] width 26 height 5
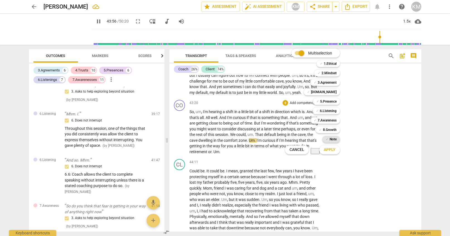
click at [334, 140] on b "Note" at bounding box center [332, 139] width 7 height 7
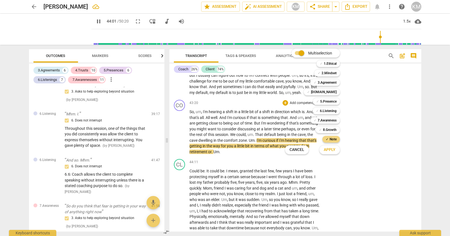
click at [334, 151] on span "Apply" at bounding box center [330, 150] width 12 height 6
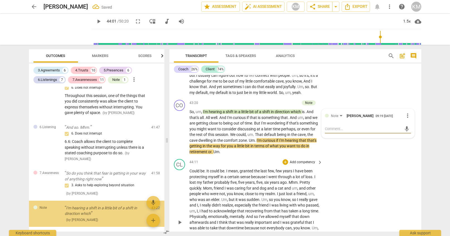
scroll to position [2047, 0]
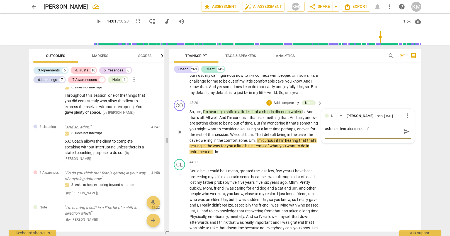
click at [406, 129] on span "send" at bounding box center [406, 132] width 6 height 6
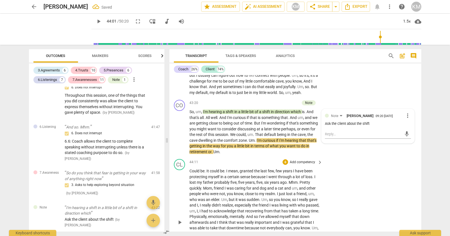
click at [378, 167] on div "CL play_arrow pause 44:11 + Add competency keyboard_arrow_right Could be . It c…" at bounding box center [295, 218] width 252 height 122
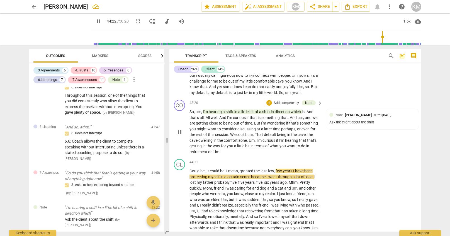
scroll to position [3516, 0]
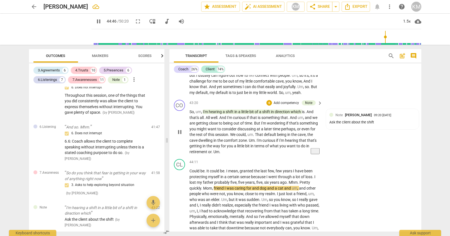
click at [256, 140] on span "." at bounding box center [255, 140] width 2 height 4
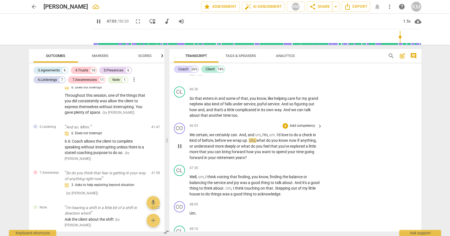
scroll to position [3735, 0]
drag, startPoint x: 190, startPoint y: 134, endPoint x: 238, endPoint y: 133, distance: 48.7
click at [238, 133] on p "We certain , we certainly can . And , and um , I'm , um . I'd love to do a chec…" at bounding box center [254, 146] width 130 height 29
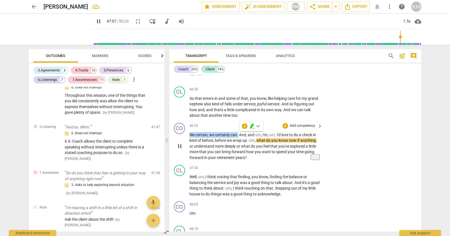
click at [306, 125] on p "Add competency" at bounding box center [302, 126] width 26 height 5
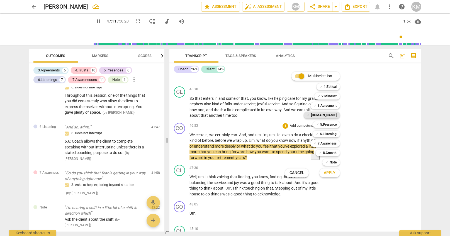
click at [332, 116] on b "[DOMAIN_NAME]" at bounding box center [324, 115] width 26 height 7
click at [334, 173] on span "Apply" at bounding box center [330, 173] width 12 height 6
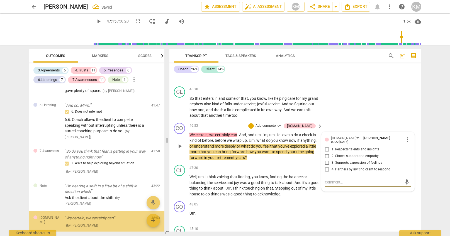
scroll to position [2069, 0]
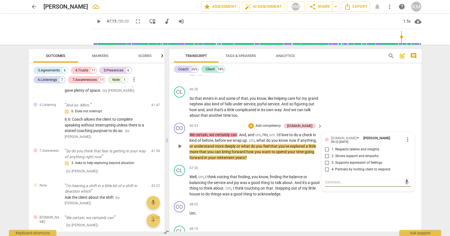
click at [328, 160] on input "3. Supports expression of feelings" at bounding box center [326, 163] width 9 height 7
click at [342, 211] on div "CO play_arrow pause 48:05 + Add competency keyboard_arrow_right Um ." at bounding box center [295, 211] width 252 height 25
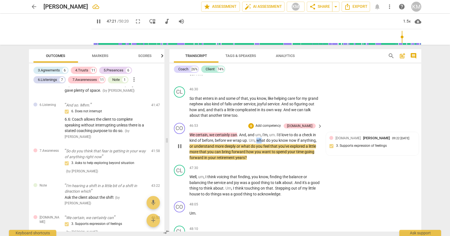
scroll to position [3735, 0]
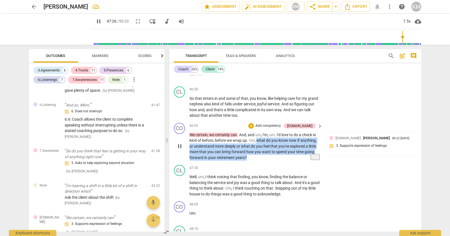
drag, startPoint x: 257, startPoint y: 139, endPoint x: 260, endPoint y: 156, distance: 16.4
click at [260, 156] on p "We certain , we certainly can . And , and um , I'm , um . I'd love to do a chec…" at bounding box center [254, 146] width 130 height 29
click at [281, 125] on p "Add competency" at bounding box center [268, 126] width 26 height 5
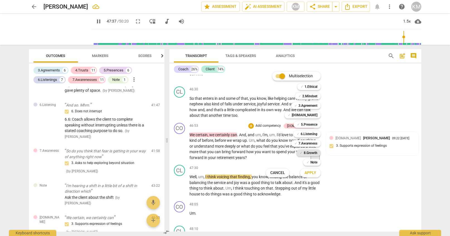
click at [311, 153] on b "8.Growth" at bounding box center [310, 153] width 14 height 7
click at [310, 144] on b "7.Awareness" at bounding box center [307, 143] width 19 height 7
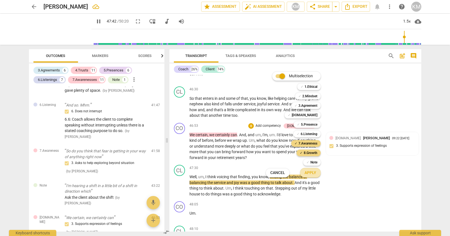
click at [313, 174] on span "Apply" at bounding box center [310, 173] width 12 height 6
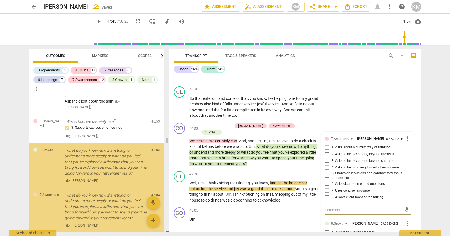
scroll to position [2174, 0]
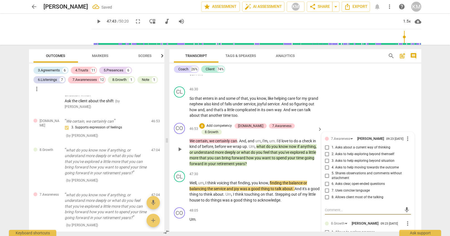
click at [327, 185] on input "6. Asks clear, open-ended questions" at bounding box center [326, 184] width 9 height 7
click at [328, 186] on input "6. Asks clear, open-ended questions" at bounding box center [326, 184] width 9 height 7
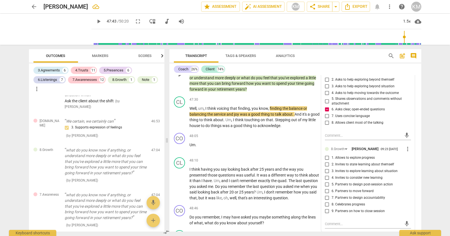
scroll to position [3810, 0]
click at [327, 159] on input "1. Allows to explore progress" at bounding box center [326, 157] width 9 height 7
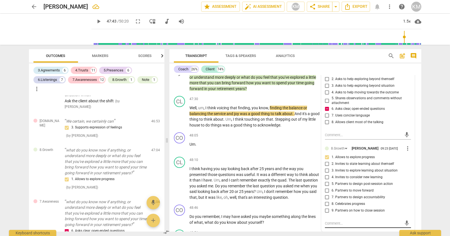
click at [332, 224] on textarea at bounding box center [363, 223] width 77 height 5
paste textarea "Coach invites or allows the client to explore progress toward what the client w…"
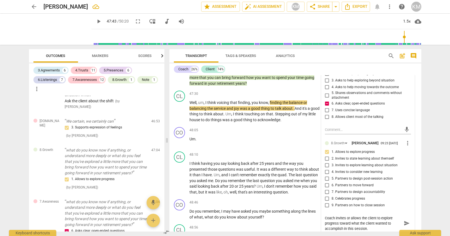
click at [408, 223] on span "send" at bounding box center [406, 224] width 6 height 6
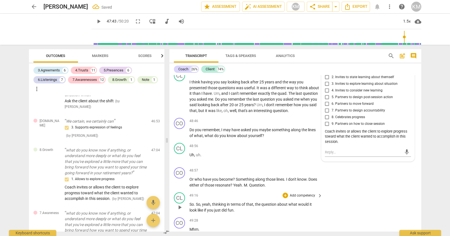
click at [388, 190] on div "CL play_arrow pause 49:16 + Add competency keyboard_arrow_right So . So , yeah …" at bounding box center [295, 202] width 252 height 25
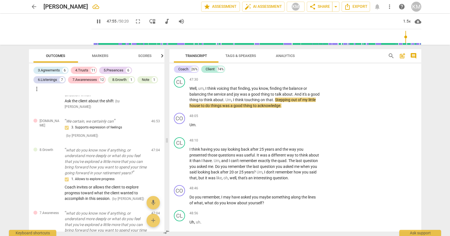
scroll to position [3834, 0]
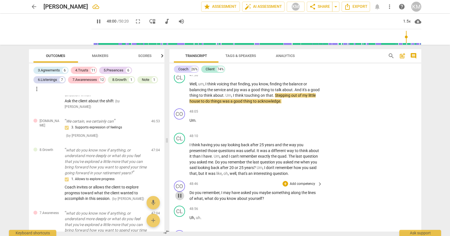
click at [180, 193] on span "pause" at bounding box center [179, 196] width 7 height 7
click at [180, 193] on span "play_arrow" at bounding box center [179, 196] width 7 height 7
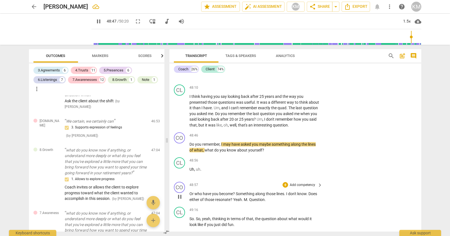
scroll to position [3885, 0]
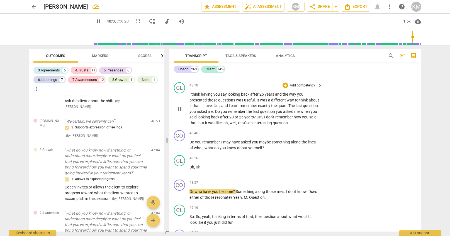
click at [182, 106] on span "pause" at bounding box center [179, 109] width 7 height 7
click at [182, 106] on span "play_arrow" at bounding box center [179, 109] width 7 height 7
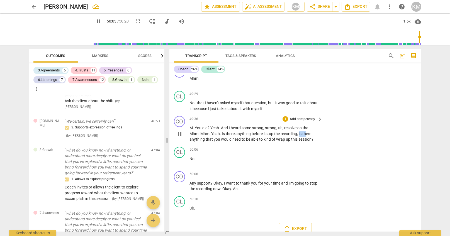
scroll to position [4048, 0]
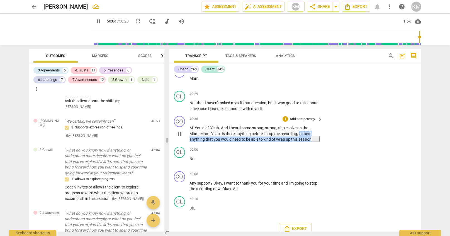
click at [315, 0] on html "arrow_back [PERSON_NAME] edit star Assessment auto_fix_high AI Assessment KM sh…" at bounding box center [225, 0] width 450 height 0
click at [308, 117] on p "Add competency" at bounding box center [302, 119] width 26 height 5
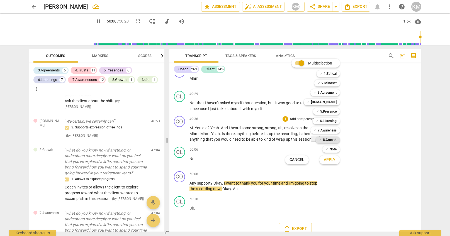
click at [329, 140] on b "8.Growth" at bounding box center [330, 140] width 14 height 7
click at [332, 161] on span "Apply" at bounding box center [330, 160] width 12 height 6
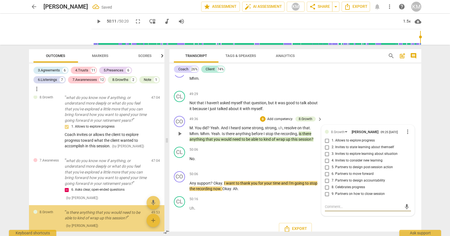
scroll to position [2228, 0]
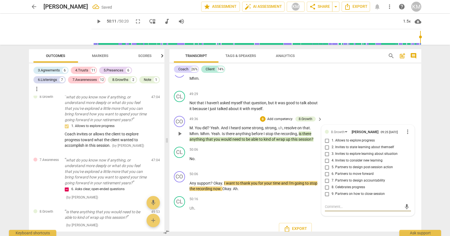
click at [330, 191] on input "9. Partners on how to close session" at bounding box center [326, 194] width 9 height 7
click at [248, 147] on div "50:06 + Add competency keyboard_arrow_right No ." at bounding box center [256, 157] width 134 height 20
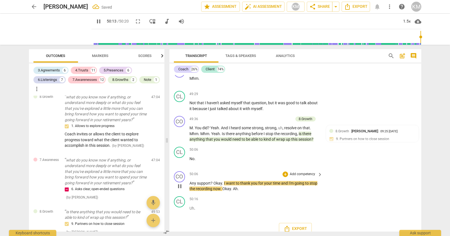
scroll to position [4048, 0]
drag, startPoint x: 225, startPoint y: 175, endPoint x: 221, endPoint y: 182, distance: 7.6
click at [221, 182] on p "Any support ? Okay . I want to thank you for your time and I'm going to stop th…" at bounding box center [254, 186] width 130 height 11
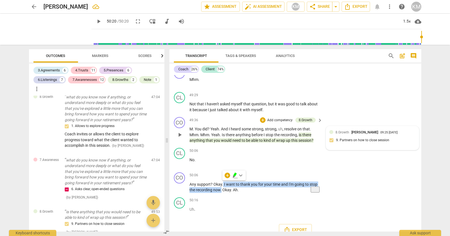
scroll to position [4047, 0]
click at [344, 131] on span "8.Growth" at bounding box center [342, 133] width 14 height 4
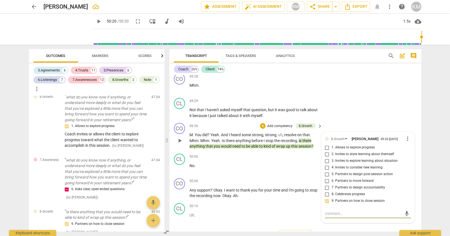
scroll to position [4039, 0]
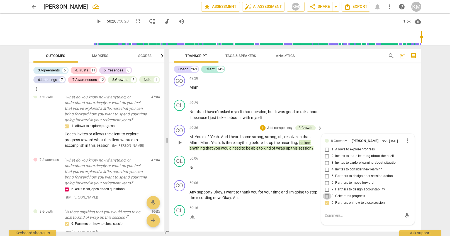
click at [329, 193] on input "8. Celebrates progress" at bounding box center [326, 196] width 9 height 7
click at [267, 214] on p "Uh ." at bounding box center [254, 217] width 130 height 6
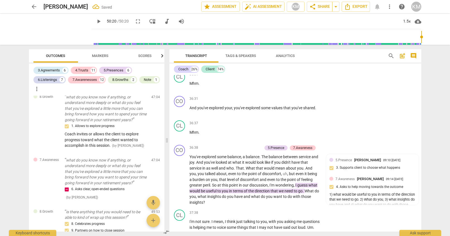
scroll to position [2809, 0]
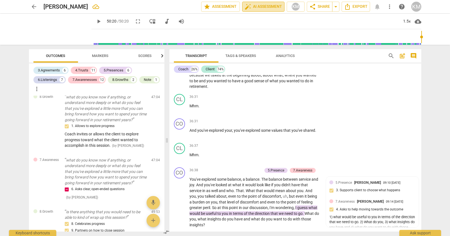
click at [269, 8] on span "auto_fix_high AI Assessment" at bounding box center [262, 6] width 37 height 7
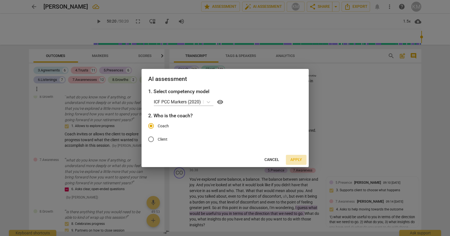
click at [298, 160] on span "Apply" at bounding box center [296, 160] width 12 height 6
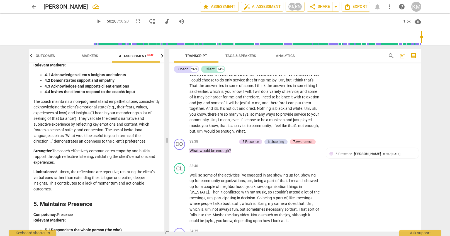
scroll to position [543, 0]
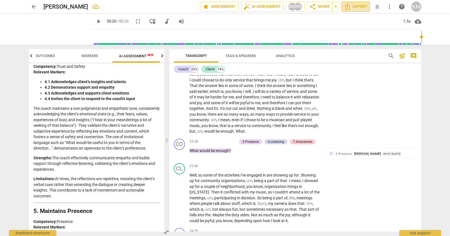
click at [358, 7] on span "Export" at bounding box center [355, 6] width 23 height 7
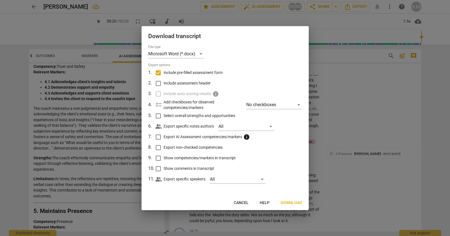
drag, startPoint x: 160, startPoint y: 83, endPoint x: 158, endPoint y: 88, distance: 5.2
click at [159, 84] on input "Include assessment header" at bounding box center [158, 83] width 11 height 11
click at [158, 116] on input "Select overall strengths and opportunities" at bounding box center [158, 116] width 11 height 11
drag, startPoint x: 159, startPoint y: 136, endPoint x: 157, endPoint y: 146, distance: 9.9
click at [159, 136] on input "Export AI Assessment competencies/markers info" at bounding box center [158, 137] width 11 height 11
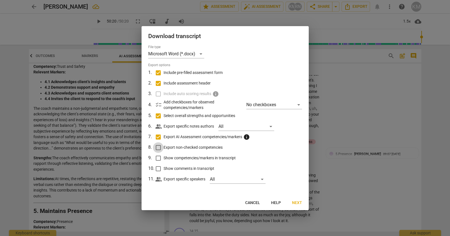
drag, startPoint x: 158, startPoint y: 147, endPoint x: 158, endPoint y: 153, distance: 6.1
click at [159, 148] on input "Export non-checked competencies" at bounding box center [158, 148] width 11 height 11
click at [159, 156] on input "Show competencies/markers in transcript" at bounding box center [158, 158] width 11 height 11
click at [158, 168] on input "Show comments in transcript" at bounding box center [158, 169] width 11 height 11
click at [298, 203] on span "Next" at bounding box center [297, 203] width 10 height 6
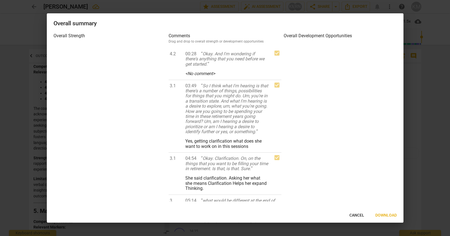
click at [383, 216] on span "Download" at bounding box center [385, 216] width 21 height 6
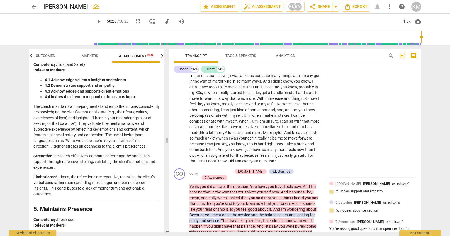
scroll to position [2149, 0]
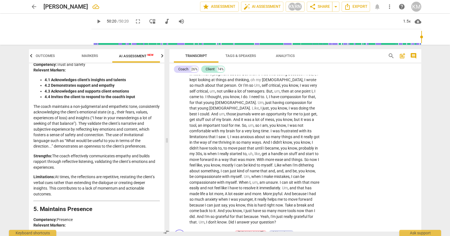
click at [403, 55] on span "post_add" at bounding box center [402, 56] width 7 height 7
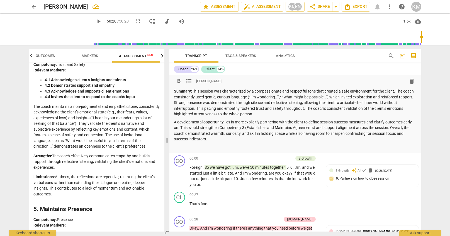
scroll to position [29, 0]
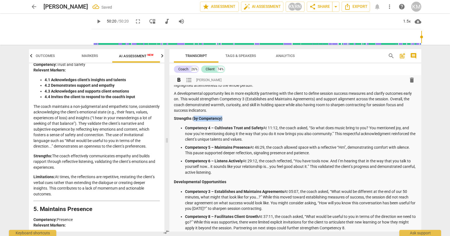
drag, startPoint x: 231, startPoint y: 119, endPoint x: 192, endPoint y: 118, distance: 39.0
click at [192, 118] on p "Strengths (by Competency)" at bounding box center [295, 119] width 243 height 6
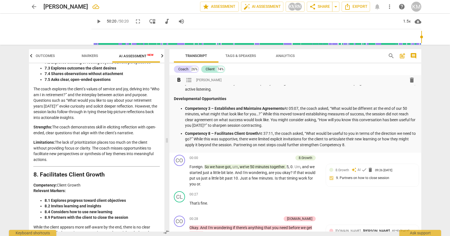
scroll to position [104, 0]
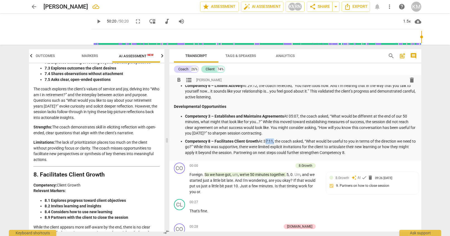
drag, startPoint x: 264, startPoint y: 142, endPoint x: 269, endPoint y: 143, distance: 5.7
click at [272, 141] on p "Competency 8 – Facilitates Client Growth At 37:11, the coach asked, “What would…" at bounding box center [301, 147] width 232 height 17
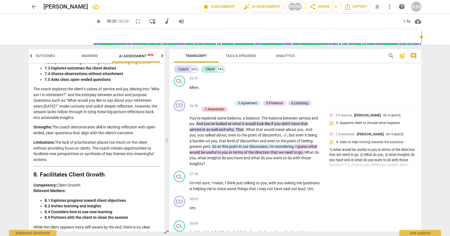
scroll to position [3085, 0]
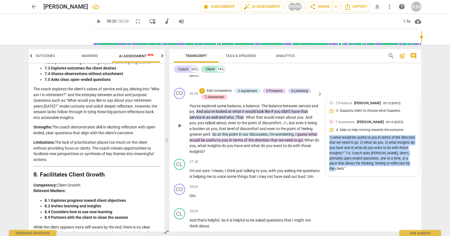
drag, startPoint x: 330, startPoint y: 125, endPoint x: 359, endPoint y: 155, distance: 41.3
click at [359, 155] on div "1) what would be useful to you in terms of the direction that we need to go. 2)…" at bounding box center [372, 153] width 86 height 36
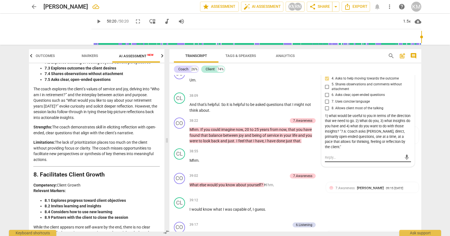
scroll to position [3193, 0]
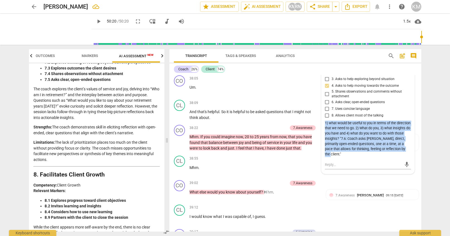
drag, startPoint x: 325, startPoint y: 112, endPoint x: 343, endPoint y: 143, distance: 35.2
click at [343, 143] on div "1) what would be useful to you in terms of the direction that we need to go. 2)…" at bounding box center [368, 139] width 86 height 36
copy div "1) what would be useful to you in terms of the direction that we need to go. 2)…"
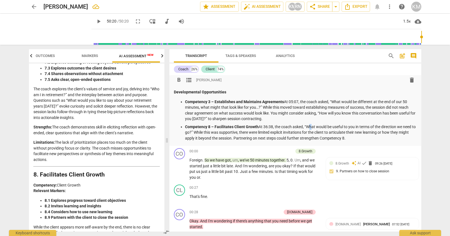
scroll to position [119, 0]
drag, startPoint x: 305, startPoint y: 126, endPoint x: 347, endPoint y: 138, distance: 42.8
click at [347, 138] on p "Competency 8 – Facilitates Client Growth At 36:38, the coach asked, “What would…" at bounding box center [301, 132] width 232 height 17
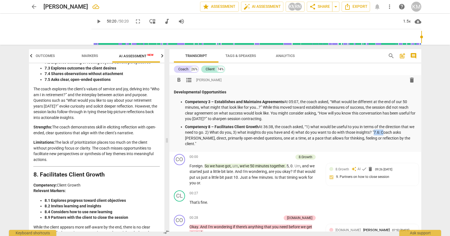
drag, startPoint x: 380, startPoint y: 133, endPoint x: 372, endPoint y: 133, distance: 8.1
click at [372, 133] on p "Competency 8 – Facilitates Client Growth At 36:38, the coach asked, “1) what wo…" at bounding box center [301, 135] width 232 height 23
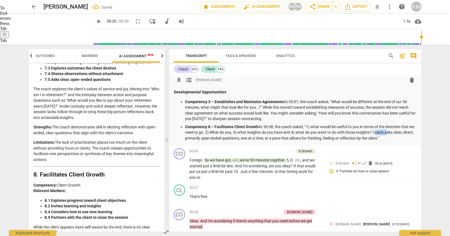
drag, startPoint x: 385, startPoint y: 133, endPoint x: 372, endPoint y: 134, distance: 12.8
click at [372, 134] on p "Competency 8 – Facilitates Client Growth At 36:38, the coach asked, “1) what wo…" at bounding box center [301, 132] width 232 height 17
click at [405, 137] on p "Competency 8 – Facilitates Client Growth At 36:38, the coach asked, “1) what wo…" at bounding box center [301, 132] width 232 height 17
click at [374, 133] on p "Competency 8 – Facilitates Client Growth At 36:38, the coach asked, “1) what wo…" at bounding box center [301, 132] width 232 height 17
drag, startPoint x: 382, startPoint y: 133, endPoint x: 221, endPoint y: 138, distance: 161.3
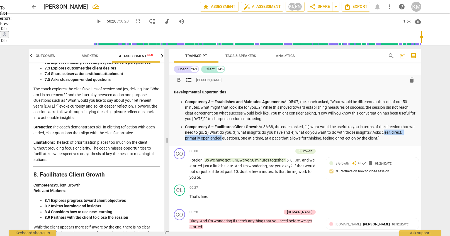
click at [221, 138] on p "Competency 8 – Facilitates Client Growth At 36:38, the coach asked, “1) what wo…" at bounding box center [301, 132] width 232 height 17
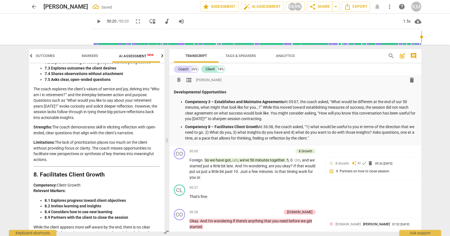
click at [400, 134] on p "Competency 8 – Facilitates Client Growth At 36:38, the coach asked, “1) what wo…" at bounding box center [301, 132] width 232 height 17
click at [311, 137] on p "Competency 8 – Facilitates Client Growth At 36:38, the coach asked, “1) what wo…" at bounding box center [301, 132] width 232 height 17
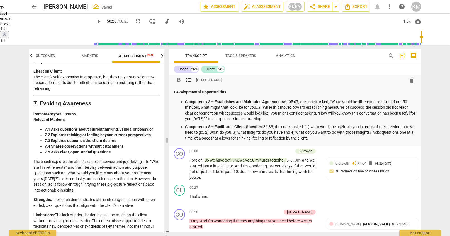
scroll to position [1030, 0]
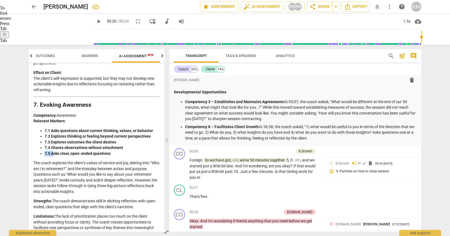
drag, startPoint x: 45, startPoint y: 161, endPoint x: 53, endPoint y: 160, distance: 7.8
click at [53, 156] on strong "7.5 Asks clear, open-ended questions" at bounding box center [78, 153] width 66 height 4
click at [210, 128] on strong "Competency 8 – Facilitates Client Growth" at bounding box center [222, 127] width 74 height 4
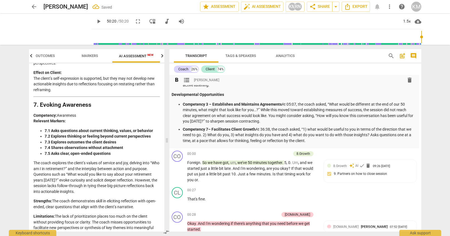
scroll to position [0, 0]
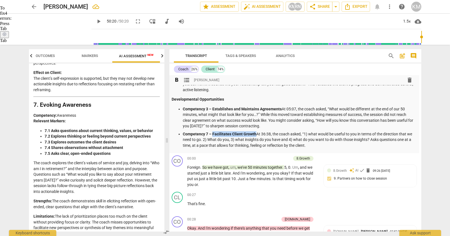
drag, startPoint x: 213, startPoint y: 134, endPoint x: 254, endPoint y: 134, distance: 41.8
click at [254, 134] on strong "Competency 7 – Facilitates Client Growth" at bounding box center [220, 134] width 74 height 4
click at [354, 152] on div "format_bold format_list_bulleted [PERSON_NAME] delete Summary: This session was…" at bounding box center [293, 59] width 252 height 190
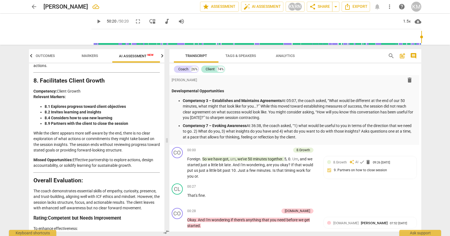
scroll to position [1199, 0]
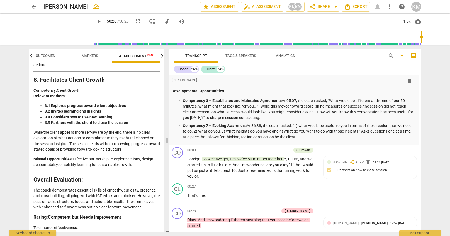
drag, startPoint x: 34, startPoint y: 132, endPoint x: 133, endPoint y: 177, distance: 108.4
copy div "3. Establishing and Maintaining Agreements Competency: Agreements Relevant Mark…"
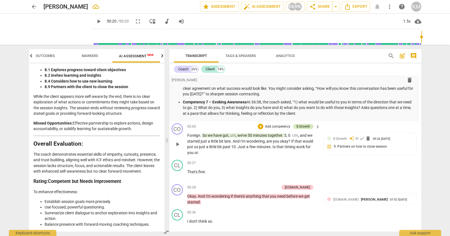
scroll to position [147, 2]
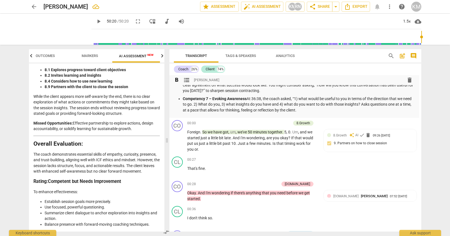
click at [306, 111] on p "Competency 7 – Evoking Awareness At 36:38, the coach asked, “1) what would be u…" at bounding box center [299, 104] width 232 height 17
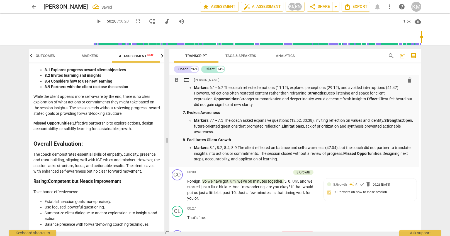
scroll to position [285, 2]
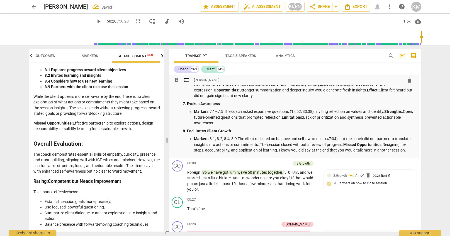
click at [279, 151] on p "Markers: 8.1, 8.2, 8.4, 8.9 The client reflected on balance and self-awareness …" at bounding box center [304, 144] width 221 height 17
click at [279, 150] on p "Markers: 8.1, 8.2, 8.4, 8.9 The client reflected on balance and self-awareness …" at bounding box center [304, 144] width 221 height 17
click at [408, 151] on p "Markers: 8.1, 8.2, 8.4, 8.9 The client reflected on balance and self-awareness …" at bounding box center [304, 144] width 221 height 17
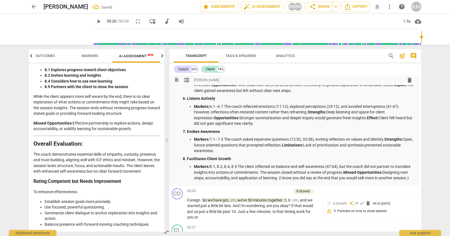
scroll to position [255, 2]
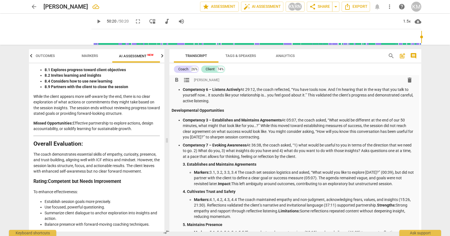
click at [244, 105] on div "Summary: This session was characterized by a compassionate and respectful tone …" at bounding box center [293, 164] width 243 height 352
click at [243, 129] on p "Competency 3 – Establishes and Maintains Agreements At 05:07, the coach asked, …" at bounding box center [299, 128] width 232 height 23
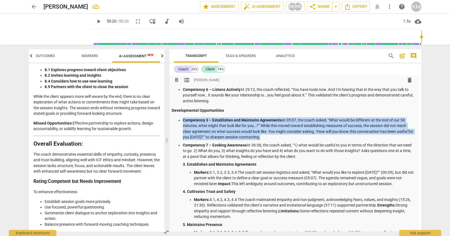
click at [243, 129] on p "Competency 3 – Establishes and Maintains Agreements At 05:07, the coach asked, …" at bounding box center [299, 128] width 232 height 23
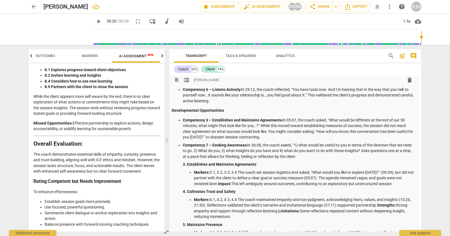
click at [284, 145] on p "Competency 7 – Evoking Awareness At 36:38, the coach asked, “1) what would be u…" at bounding box center [299, 151] width 232 height 17
click at [243, 105] on div "Summary: This session was characterized by a compassionate and respectful tone …" at bounding box center [293, 164] width 243 height 352
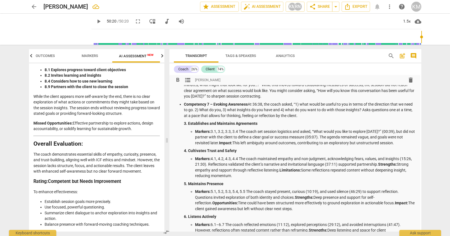
drag, startPoint x: 364, startPoint y: 160, endPoint x: 361, endPoint y: 161, distance: 3.4
click at [364, 160] on p "Markers: 4.1, 4.2, 4.3, 4.4 The coach maintained empathy and non-judgment, ackn…" at bounding box center [305, 167] width 221 height 23
click at [364, 159] on p "Markers: 4.1, 4.2, 4.3, 4.4 The coach maintained empathy and non-judgment, ackn…" at bounding box center [305, 167] width 221 height 23
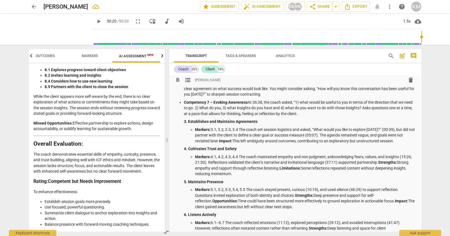
scroll to position [145, 1]
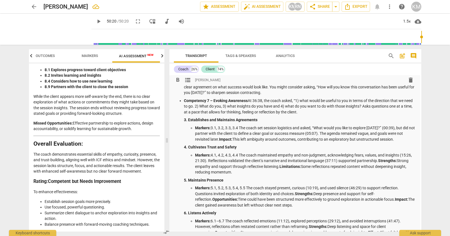
drag, startPoint x: 281, startPoint y: 166, endPoint x: 287, endPoint y: 172, distance: 8.7
click at [287, 172] on p "Markers: 4.1, 4.2, 4.3, 4.4 The coach maintained empathy and non-judgment, ackn…" at bounding box center [305, 164] width 221 height 23
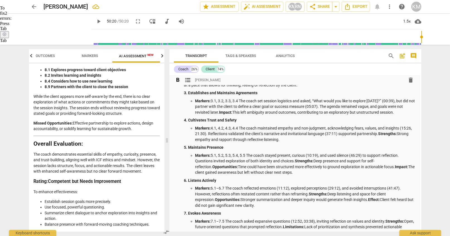
scroll to position [171, 1]
drag, startPoint x: 328, startPoint y: 155, endPoint x: 349, endPoint y: 155, distance: 20.9
click at [349, 155] on p "Markers: 5.1, 5.2, 5.3, 5.4, 5.5 The coach stayed present, curious (10:19), and…" at bounding box center [306, 164] width 221 height 23
click at [338, 155] on p "Markers: 5.1, 5.2, 5.3, 5.4, 5.5 The coach stayed present, curious (10:19), and…" at bounding box center [306, 164] width 221 height 23
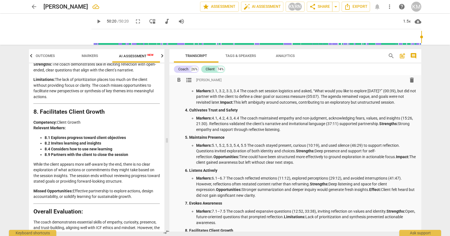
scroll to position [187, 0]
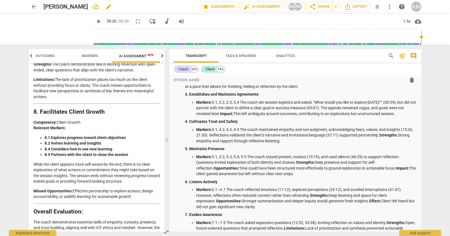
drag, startPoint x: 45, startPoint y: 6, endPoint x: 81, endPoint y: 6, distance: 36.2
click at [81, 6] on h2 "[PERSON_NAME]" at bounding box center [65, 6] width 45 height 7
copy h2 "[PERSON_NAME]"
click at [361, 8] on span "Export" at bounding box center [355, 6] width 23 height 7
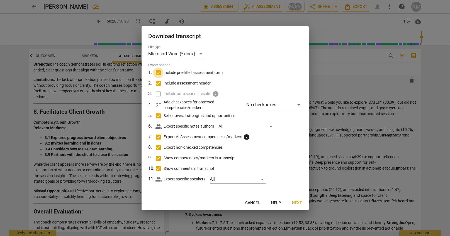
click at [159, 73] on input "Include pre-filled assessment form" at bounding box center [158, 73] width 11 height 11
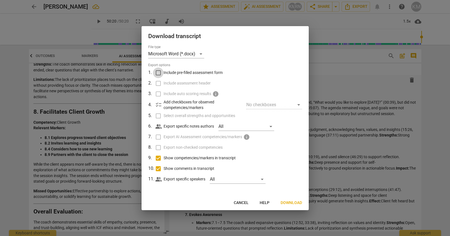
click at [159, 73] on input "Include pre-filled assessment form" at bounding box center [158, 73] width 11 height 11
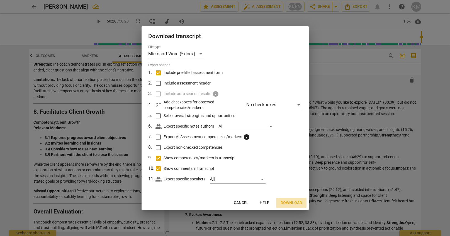
click at [293, 202] on span "Download" at bounding box center [290, 203] width 21 height 6
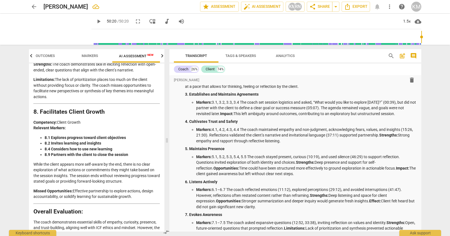
click at [371, 19] on div "play_arrow 50:20 / 50:20 fullscreen move_down audiotrack volume_up 1.5x cloud_d…" at bounding box center [256, 22] width 330 height 16
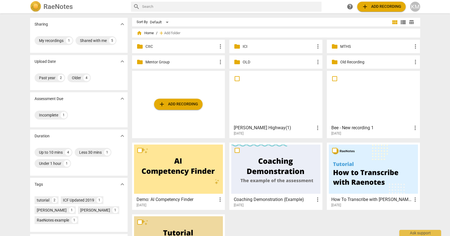
click at [354, 44] on p "MTHS" at bounding box center [376, 47] width 72 height 6
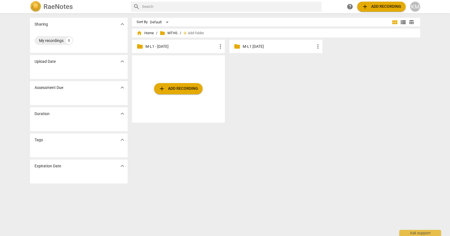
click at [190, 45] on p "M-L1 - [DATE]" at bounding box center [181, 47] width 72 height 6
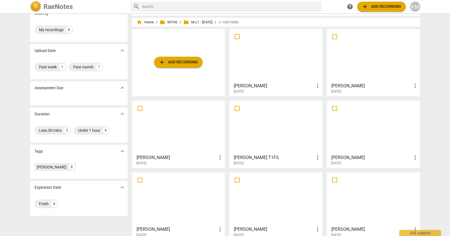
scroll to position [19, 0]
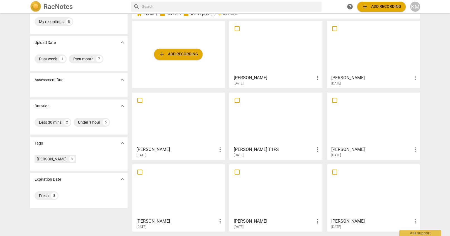
click at [293, 184] on div at bounding box center [275, 190] width 89 height 49
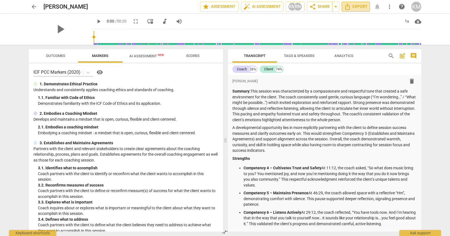
click at [358, 6] on span "Export" at bounding box center [355, 6] width 23 height 7
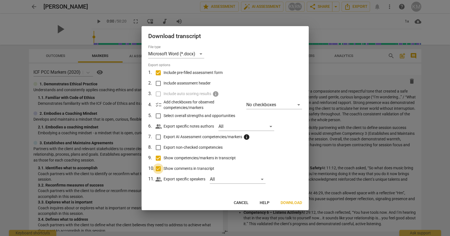
drag, startPoint x: 157, startPoint y: 167, endPoint x: 158, endPoint y: 164, distance: 3.4
click at [157, 167] on input "Show comments in transcript" at bounding box center [158, 169] width 11 height 11
checkbox input "false"
click at [158, 158] on input "Show competencies/markers in transcript" at bounding box center [158, 158] width 11 height 11
checkbox input "false"
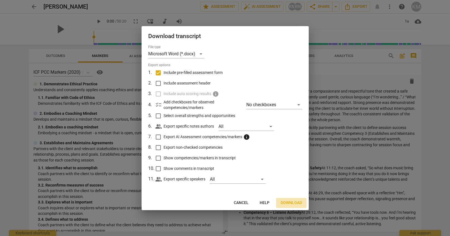
click at [287, 203] on span "Download" at bounding box center [290, 203] width 21 height 6
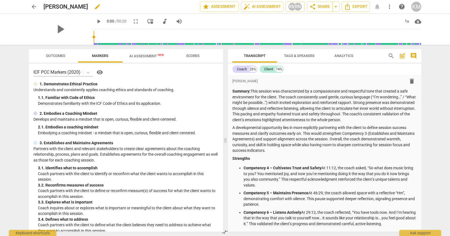
drag, startPoint x: 44, startPoint y: 6, endPoint x: 74, endPoint y: 8, distance: 29.8
click at [80, 6] on h2 "[PERSON_NAME]" at bounding box center [65, 6] width 45 height 7
drag, startPoint x: 43, startPoint y: 6, endPoint x: 72, endPoint y: 6, distance: 29.2
click at [72, 6] on div "arrow_back Catherine Lord edit star Assessment auto_fix_high AI Assessment KM R…" at bounding box center [225, 7] width 392 height 10
copy h2 "Catherine L"
